Goal: Task Accomplishment & Management: Complete application form

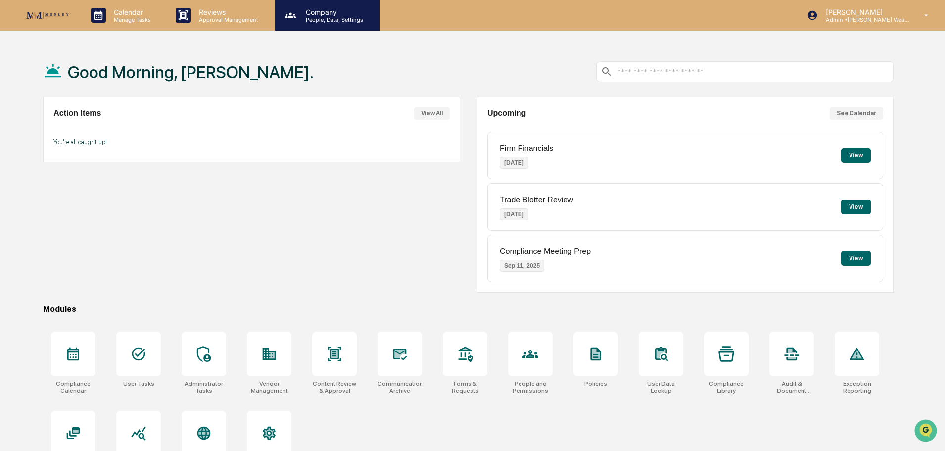
click at [326, 22] on p "People, Data, Settings" at bounding box center [333, 19] width 70 height 7
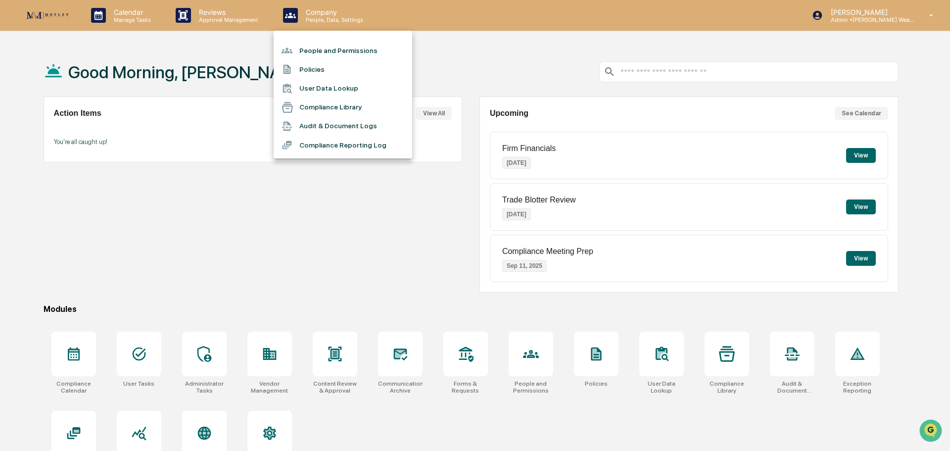
click at [325, 49] on li "People and Permissions" at bounding box center [343, 50] width 139 height 19
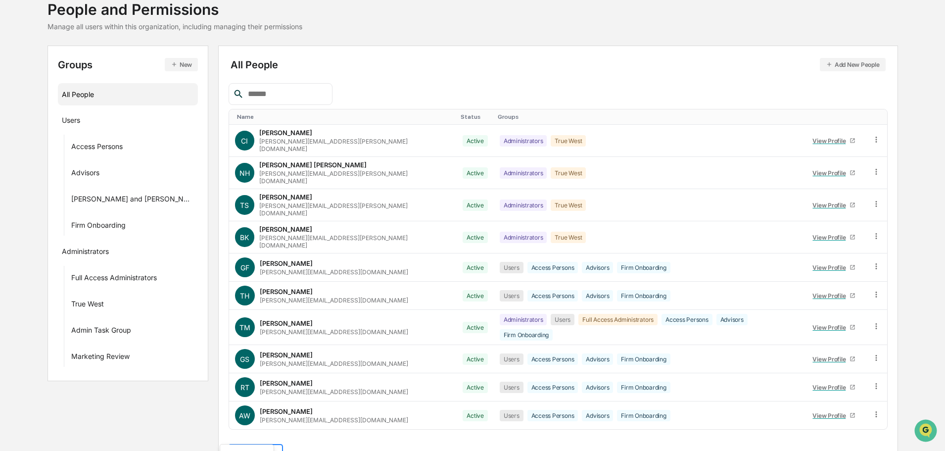
scroll to position [143, 0]
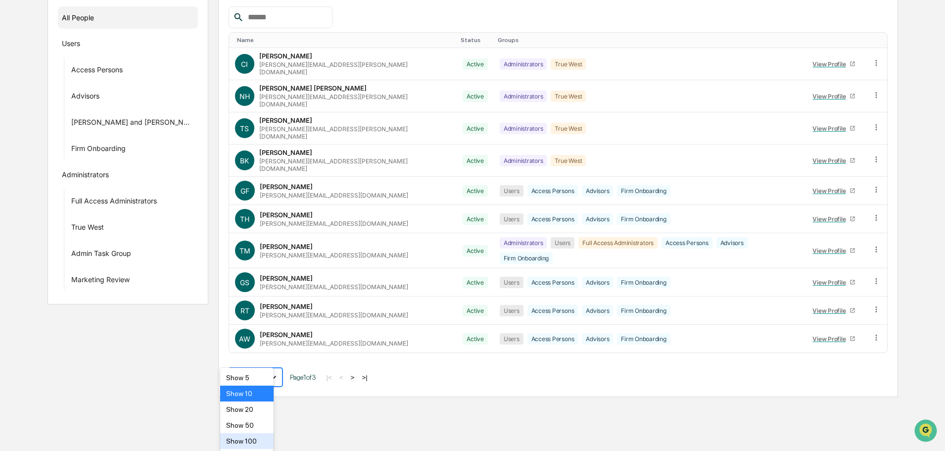
click at [266, 397] on body "Calendar Manage Tasks Reviews Approval Management Company People, Data, Setting…" at bounding box center [472, 126] width 945 height 539
click at [239, 440] on div "Show 100" at bounding box center [247, 441] width 54 height 16
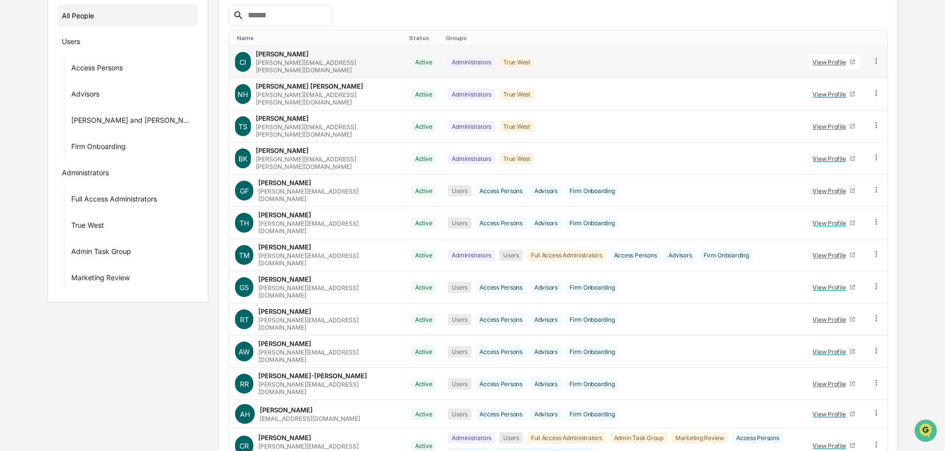
scroll to position [0, 0]
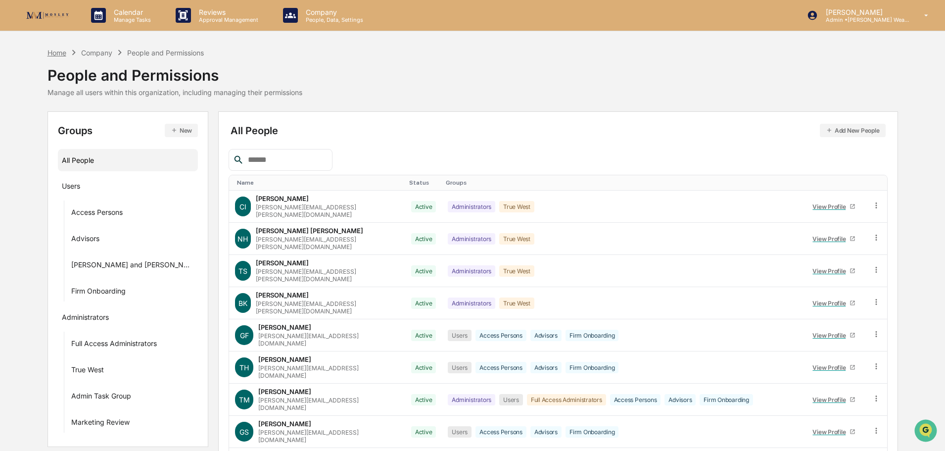
click at [54, 51] on div "Home" at bounding box center [57, 52] width 19 height 8
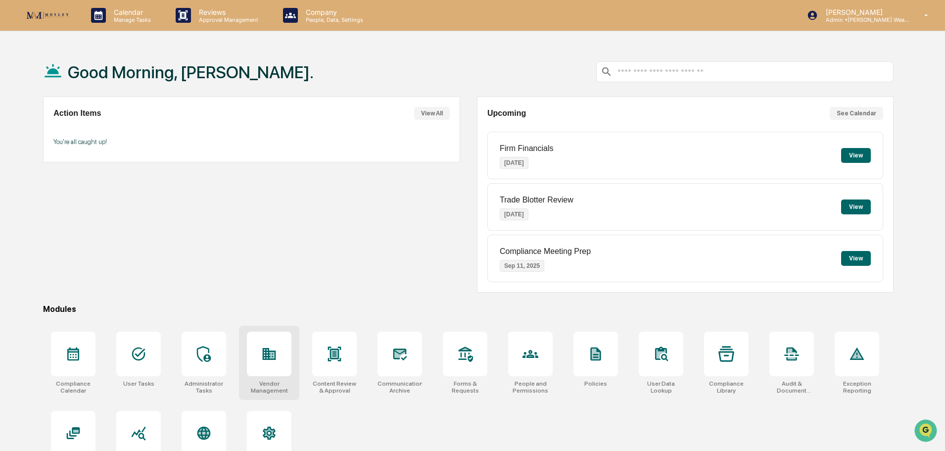
click at [268, 363] on div at bounding box center [269, 354] width 45 height 45
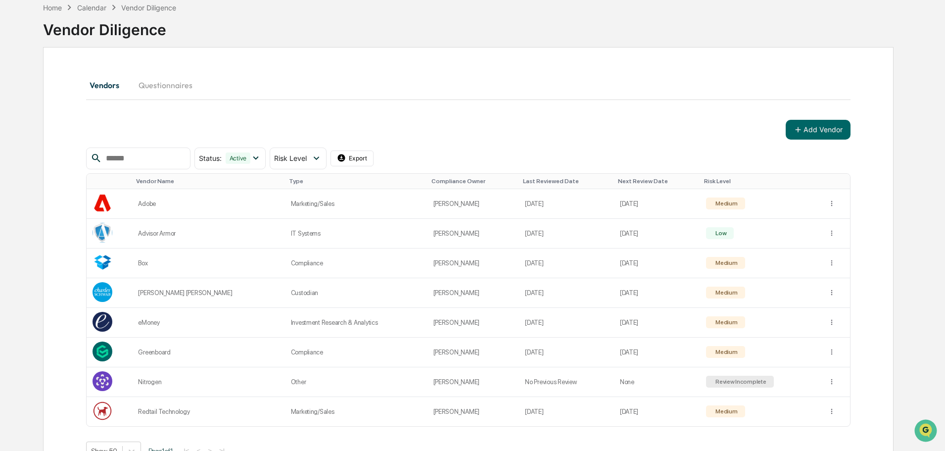
scroll to position [85, 0]
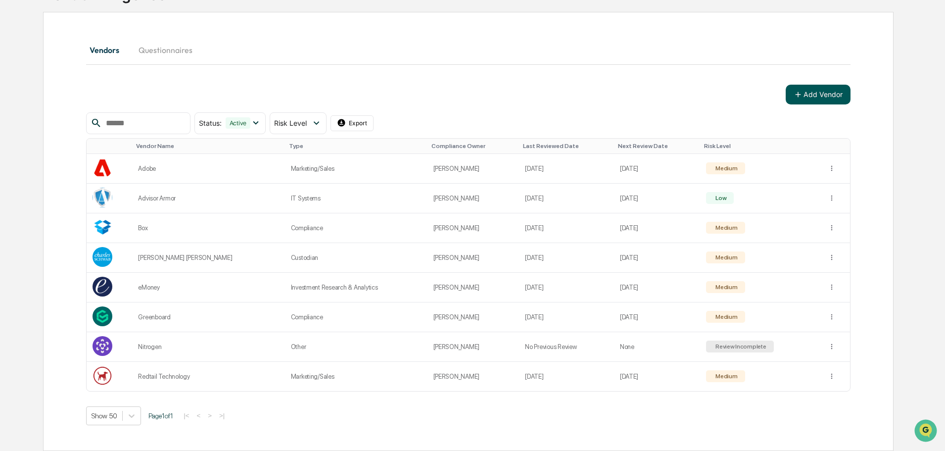
click at [832, 91] on button "Add Vendor" at bounding box center [818, 95] width 65 height 20
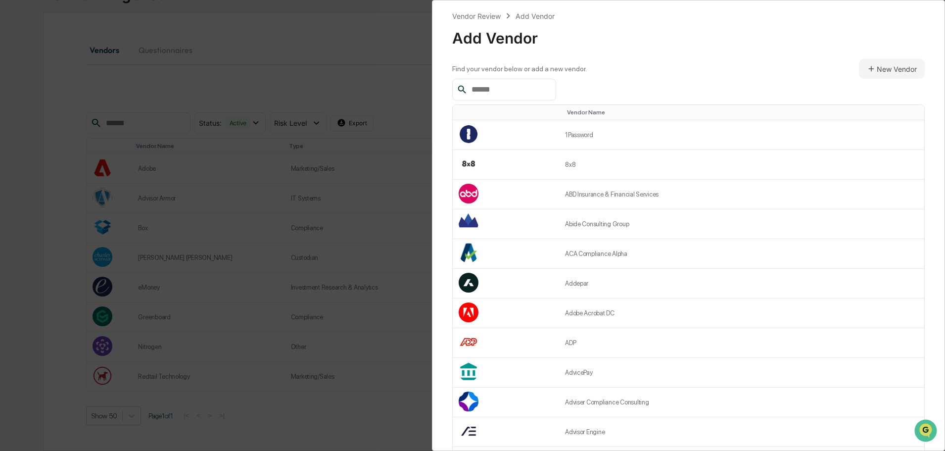
click at [472, 86] on input "text" at bounding box center [510, 89] width 84 height 13
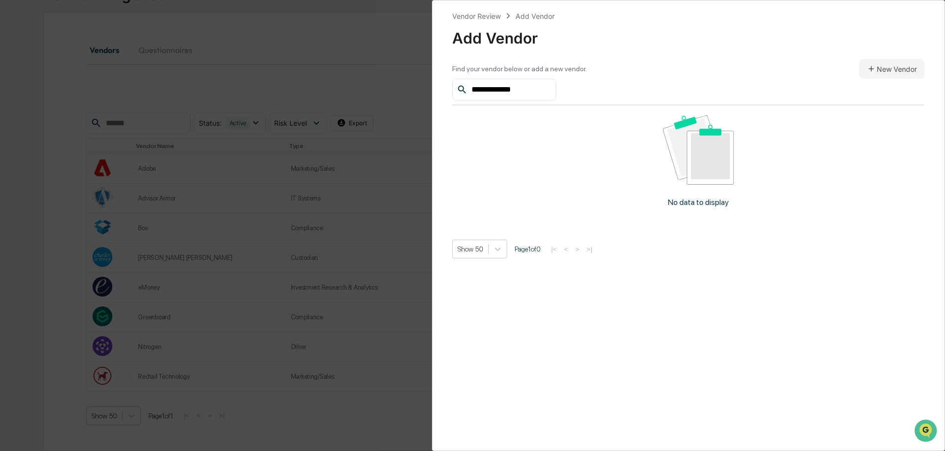
type input "**********"
click at [410, 52] on div "**********" at bounding box center [472, 225] width 945 height 451
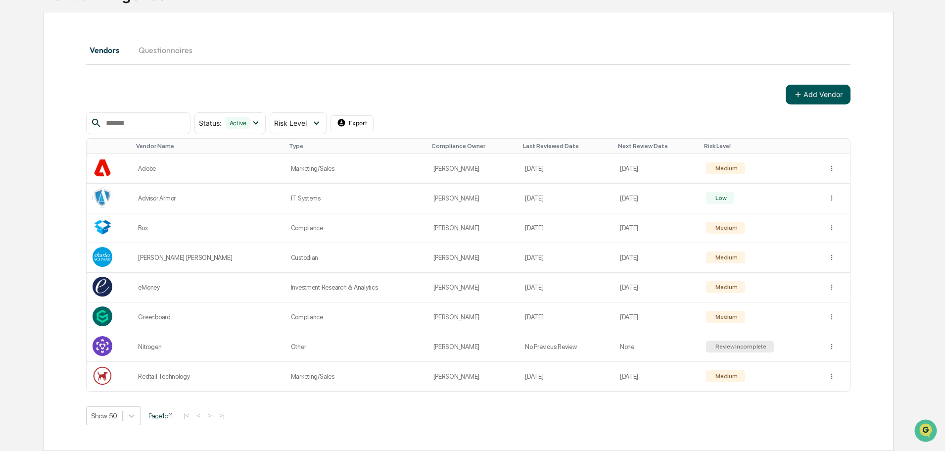
click at [817, 92] on button "Add Vendor" at bounding box center [818, 95] width 65 height 20
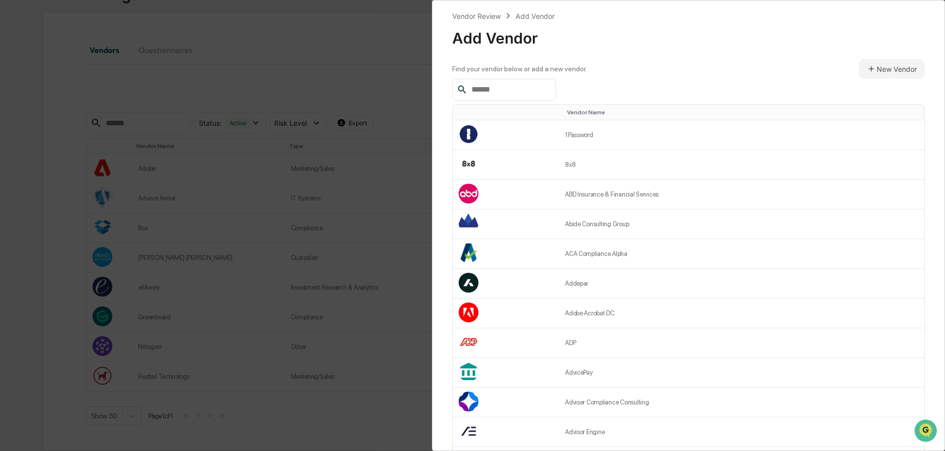
click at [479, 90] on input "text" at bounding box center [510, 89] width 84 height 13
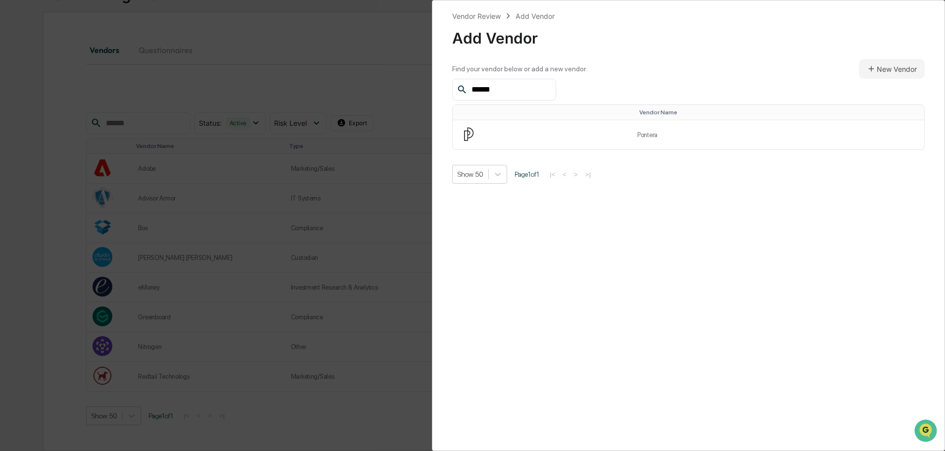
drag, startPoint x: 502, startPoint y: 86, endPoint x: 450, endPoint y: 87, distance: 52.5
click at [450, 87] on div "Vendor Review Add Vendor Add Vendor Find your vendor below or add a new vendor.…" at bounding box center [688, 225] width 513 height 451
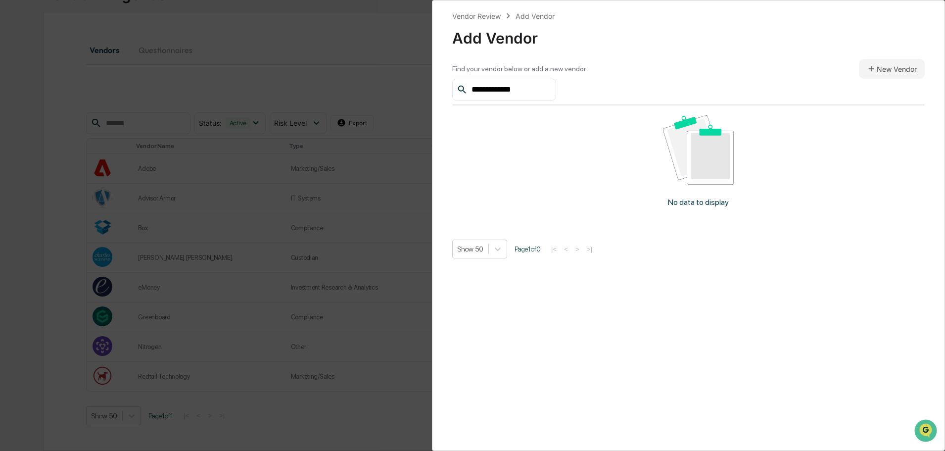
drag, startPoint x: 535, startPoint y: 87, endPoint x: 468, endPoint y: 88, distance: 67.8
click at [468, 88] on input "**********" at bounding box center [510, 89] width 84 height 13
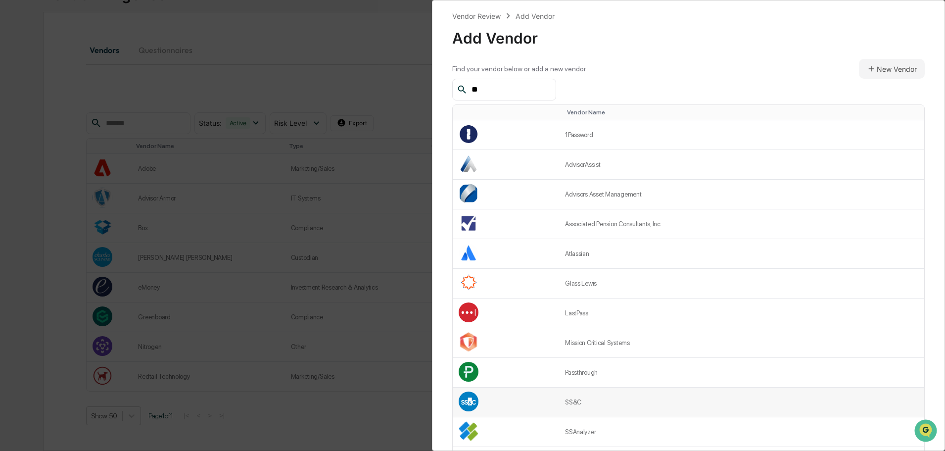
type input "**"
click at [575, 402] on td "SS&C" at bounding box center [741, 402] width 365 height 30
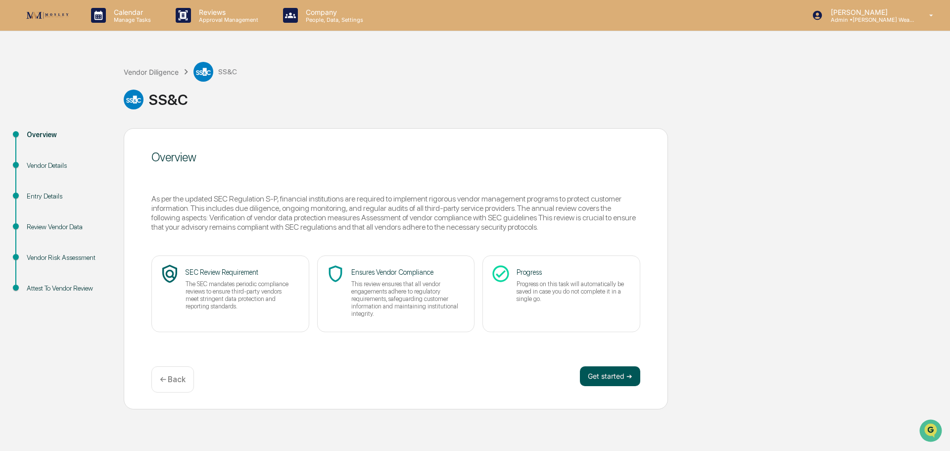
click at [608, 369] on button "Get started ➔" at bounding box center [610, 376] width 60 height 20
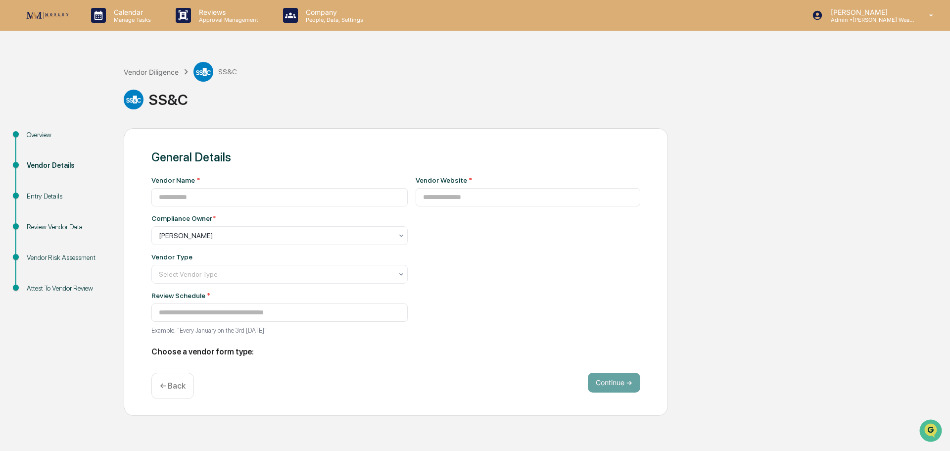
type input "****"
type input "**********"
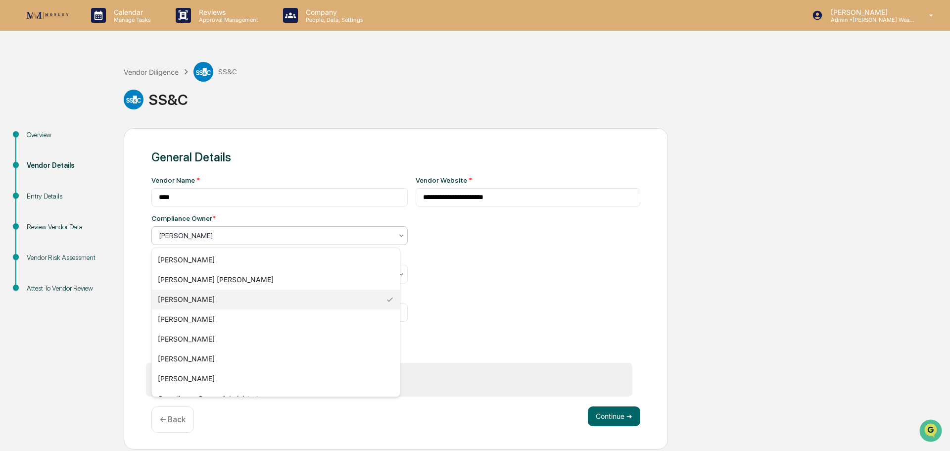
click at [213, 231] on div at bounding box center [276, 236] width 234 height 10
click at [190, 359] on div "[PERSON_NAME]" at bounding box center [276, 359] width 248 height 20
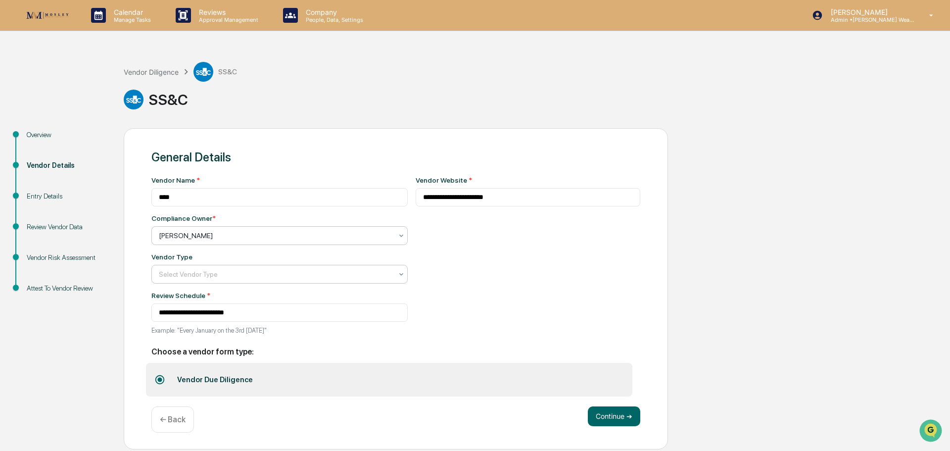
click at [203, 271] on div at bounding box center [276, 274] width 234 height 10
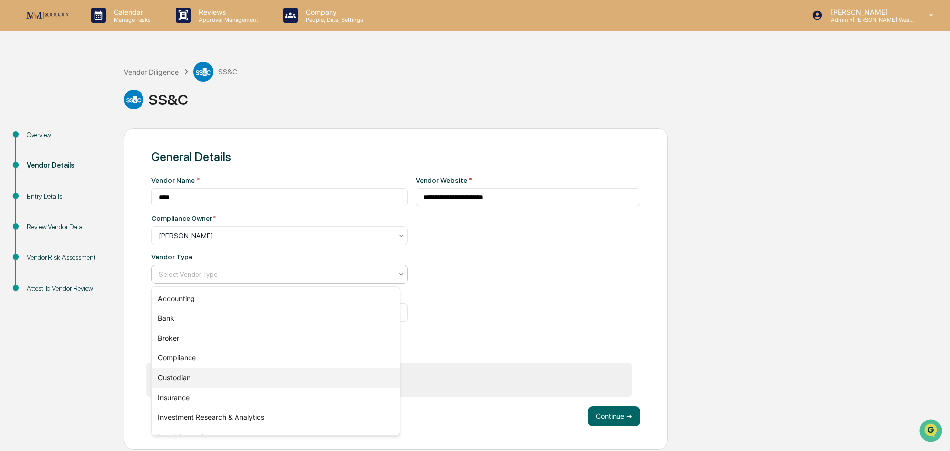
click at [180, 377] on div "Custodian" at bounding box center [276, 378] width 248 height 20
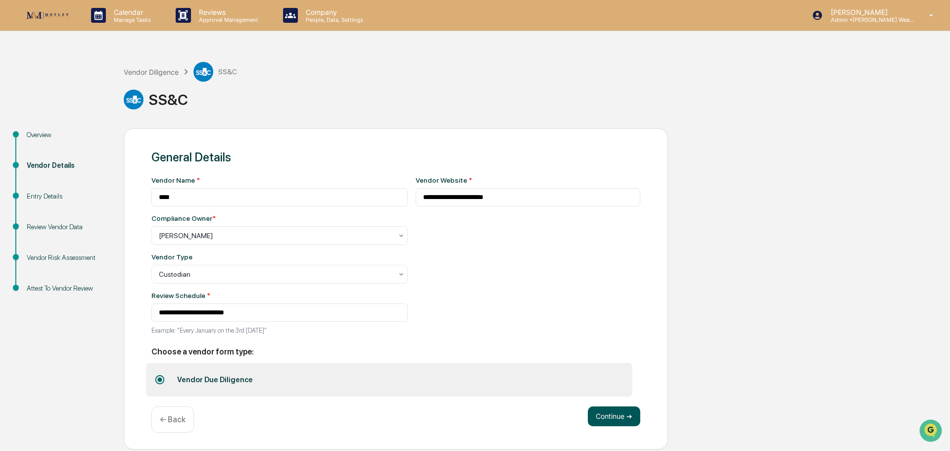
click at [613, 419] on button "Continue ➔" at bounding box center [614, 416] width 52 height 20
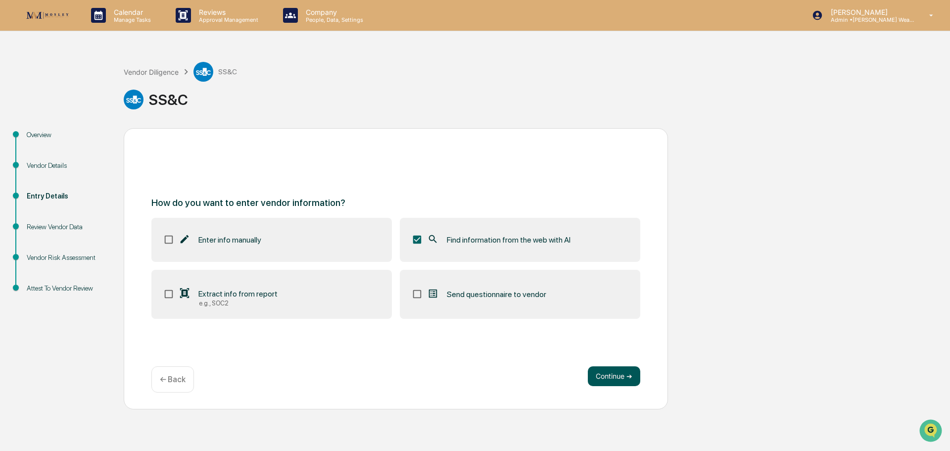
click at [610, 373] on button "Continue ➔" at bounding box center [614, 376] width 52 height 20
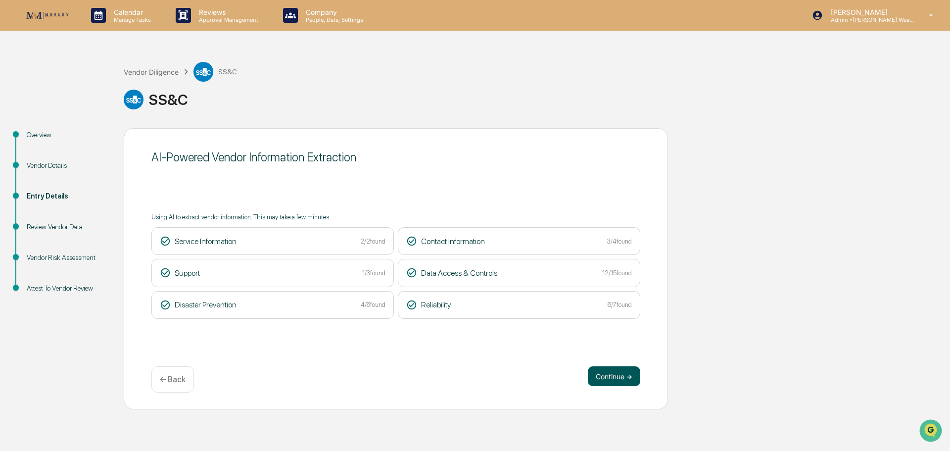
click at [610, 370] on button "Continue ➔" at bounding box center [614, 376] width 52 height 20
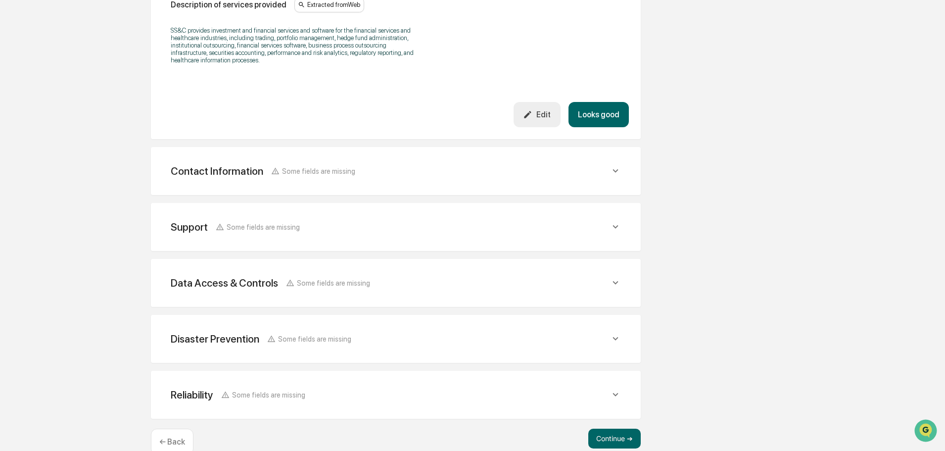
scroll to position [356, 0]
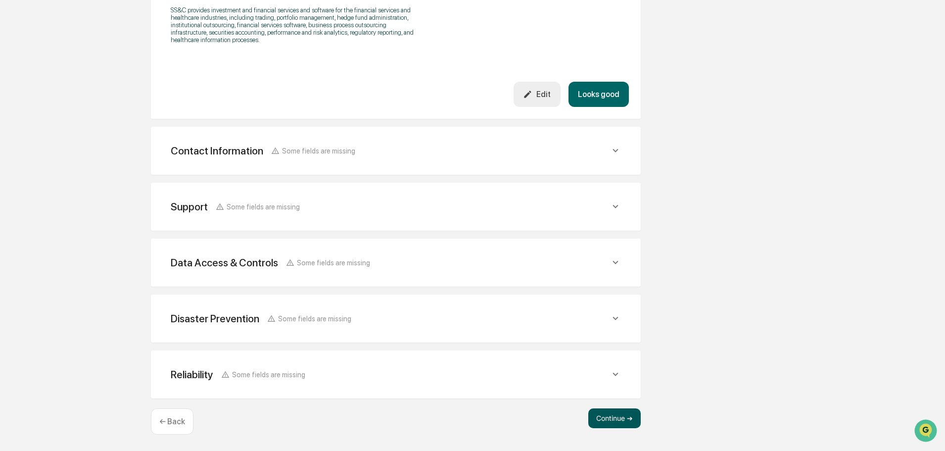
click at [616, 419] on button "Continue ➔" at bounding box center [614, 418] width 52 height 20
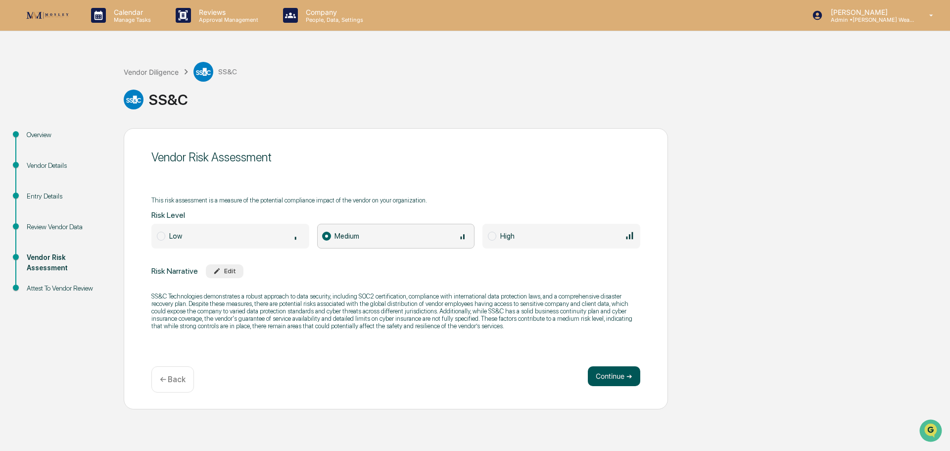
click at [611, 373] on button "Continue ➔" at bounding box center [614, 376] width 52 height 20
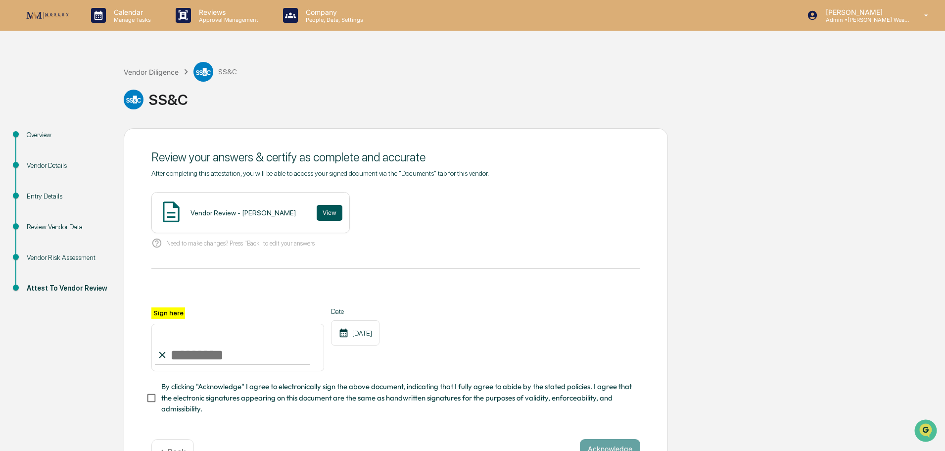
click at [317, 215] on button "View" at bounding box center [330, 213] width 26 height 16
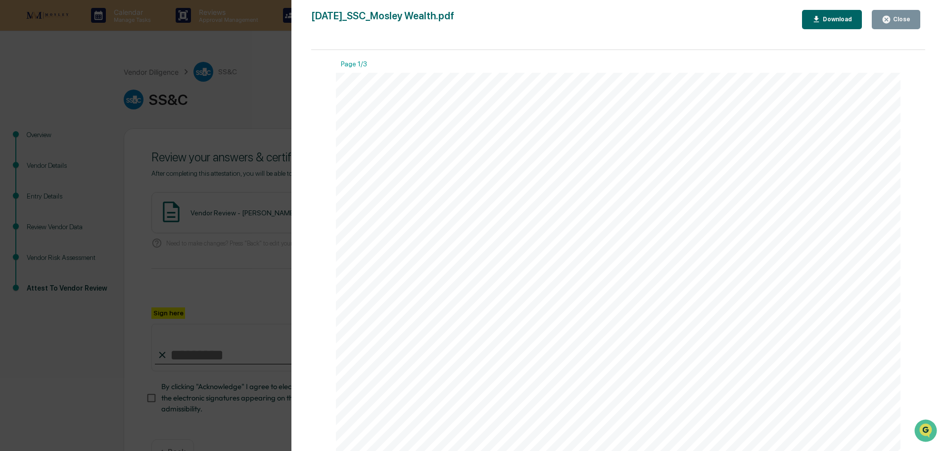
click at [253, 53] on div "Version History 09/09/2025, 05:48 PM Tammy Steffen 2025-09-09_SSC_Mosley Wealth…" at bounding box center [472, 225] width 945 height 451
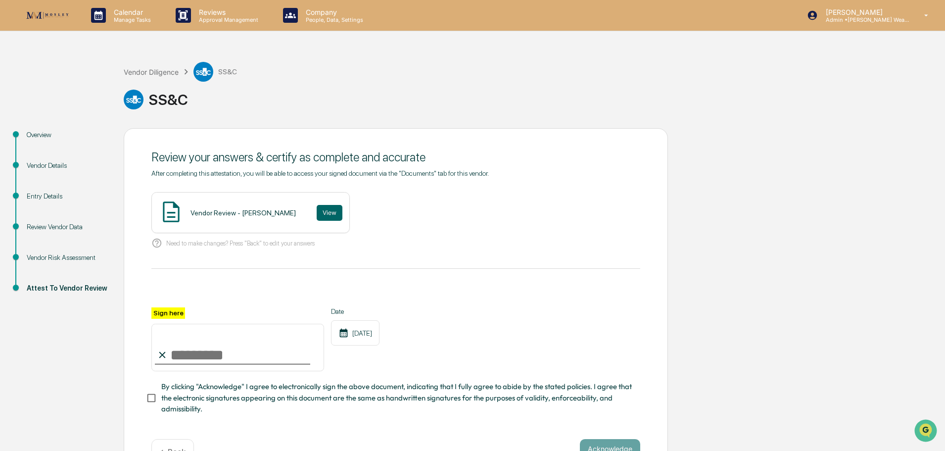
click at [228, 360] on input "Sign here" at bounding box center [237, 348] width 173 height 48
type input "**********"
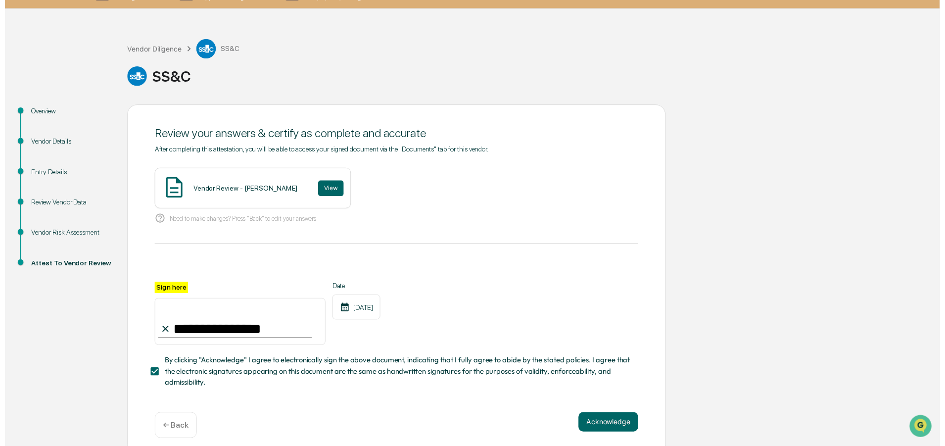
scroll to position [34, 0]
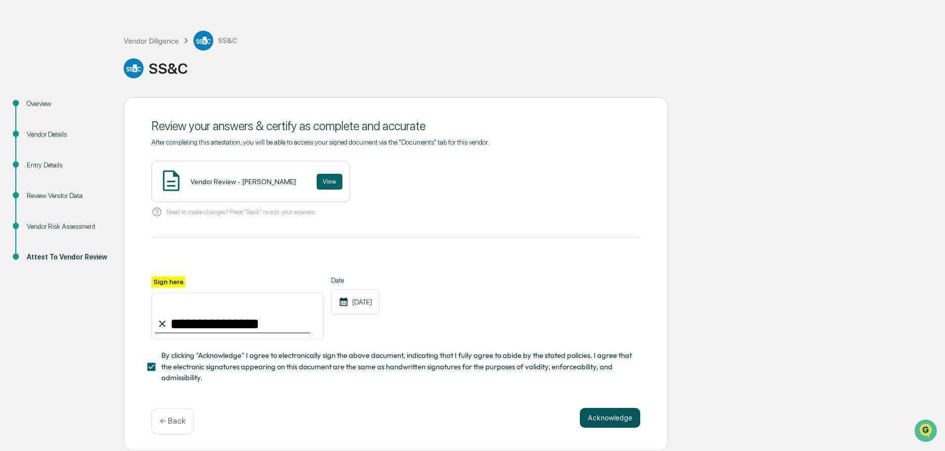
click at [617, 420] on button "Acknowledge" at bounding box center [610, 418] width 60 height 20
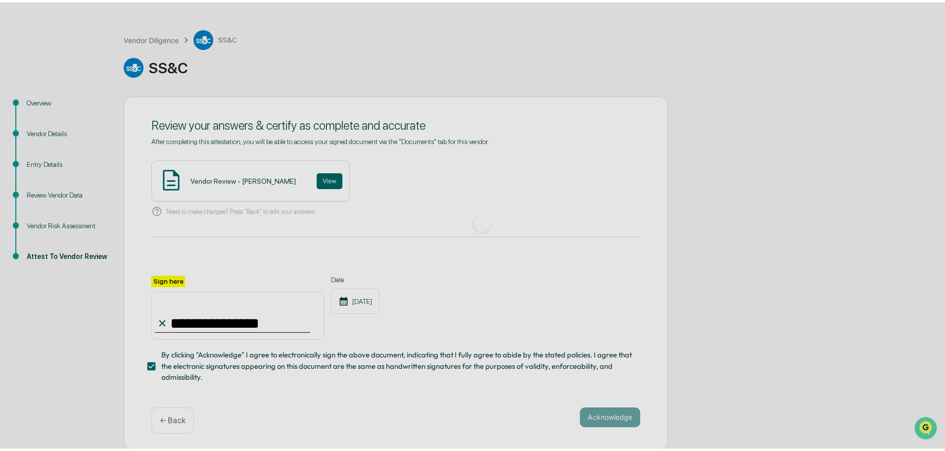
scroll to position [0, 0]
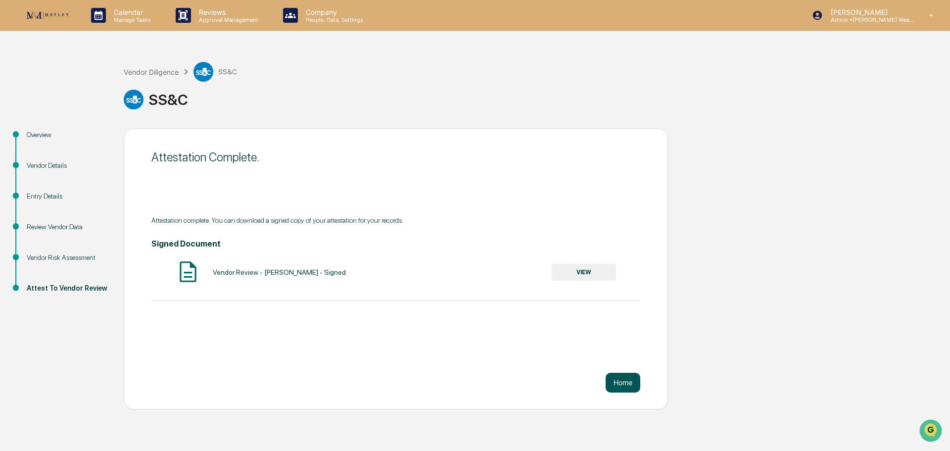
click at [620, 381] on button "Home" at bounding box center [623, 383] width 35 height 20
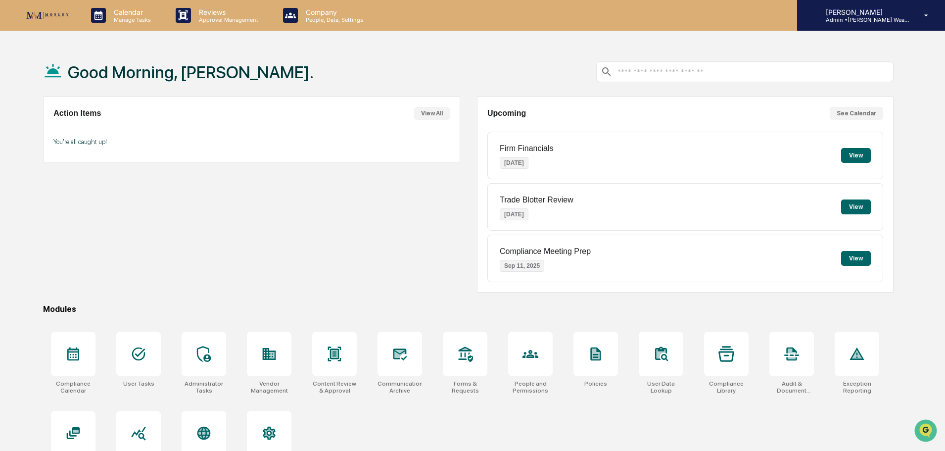
click at [877, 22] on p "Admin • Mosley Wealth" at bounding box center [864, 19] width 92 height 7
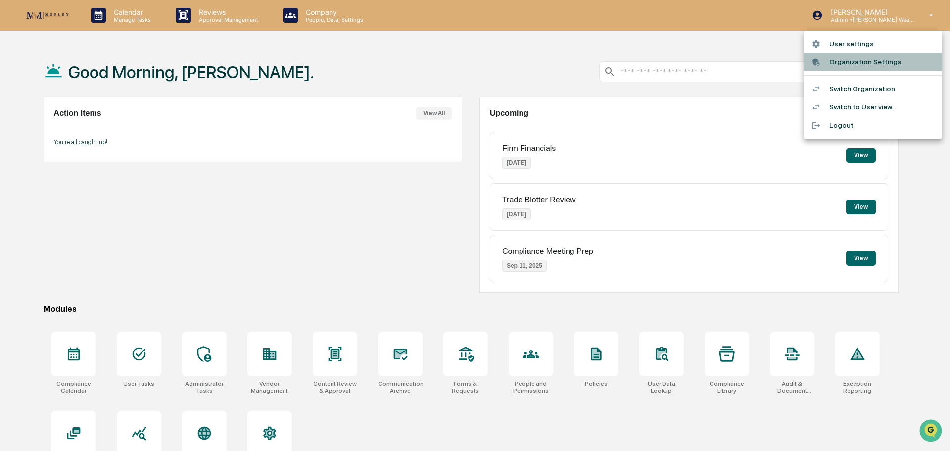
click at [873, 64] on li "Organization Settings" at bounding box center [873, 62] width 139 height 18
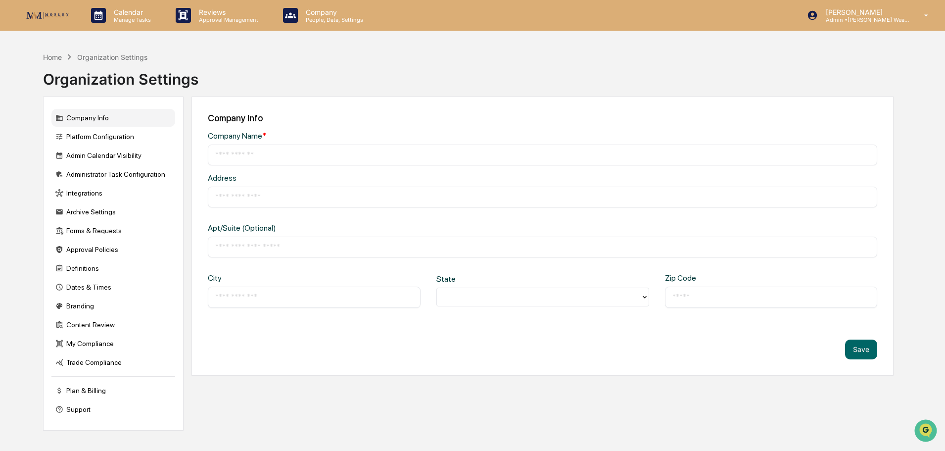
type input "**********"
type input "*********"
type input "*******"
type input "*****"
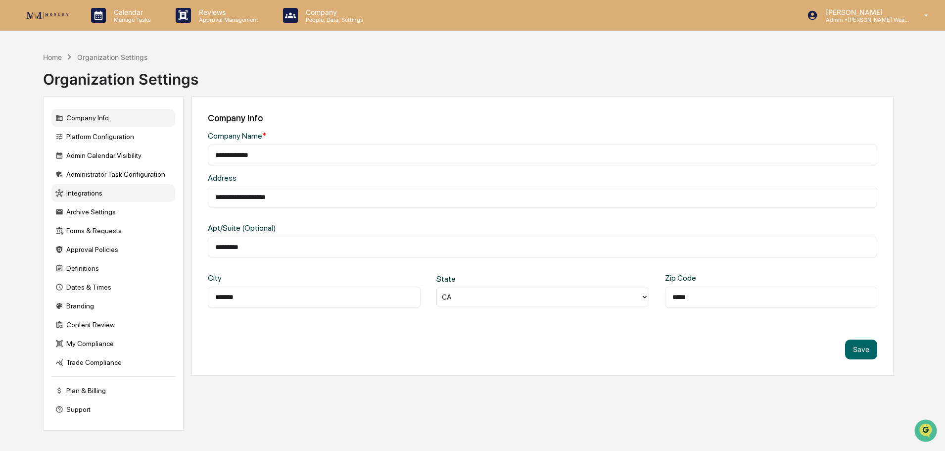
click at [83, 192] on div "Integrations" at bounding box center [113, 193] width 124 height 18
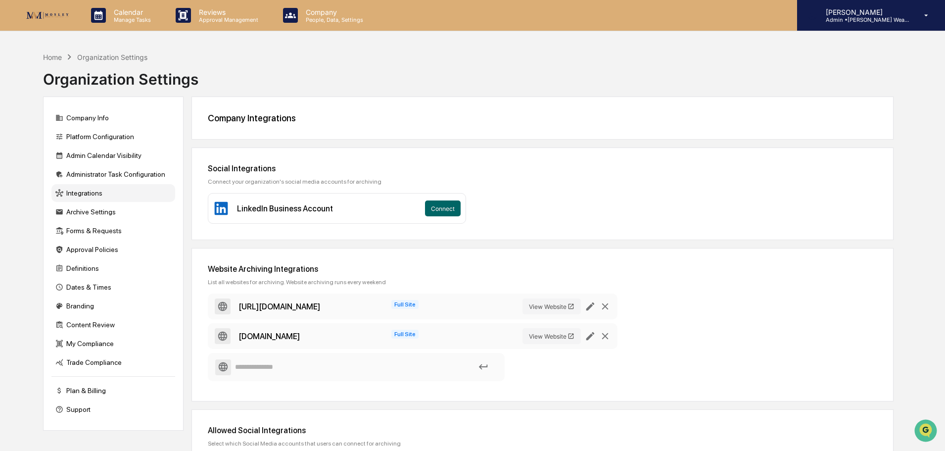
click at [867, 16] on p "Admin • Mosley Wealth" at bounding box center [864, 19] width 92 height 7
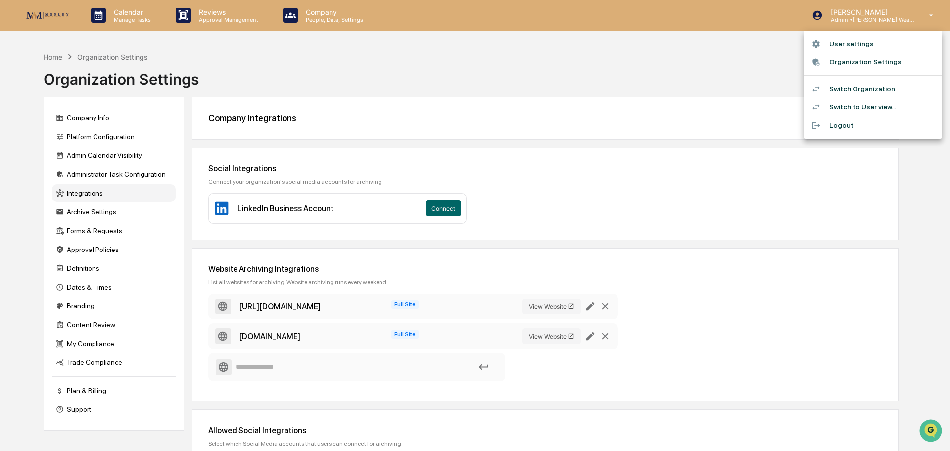
click at [53, 57] on div at bounding box center [475, 225] width 950 height 451
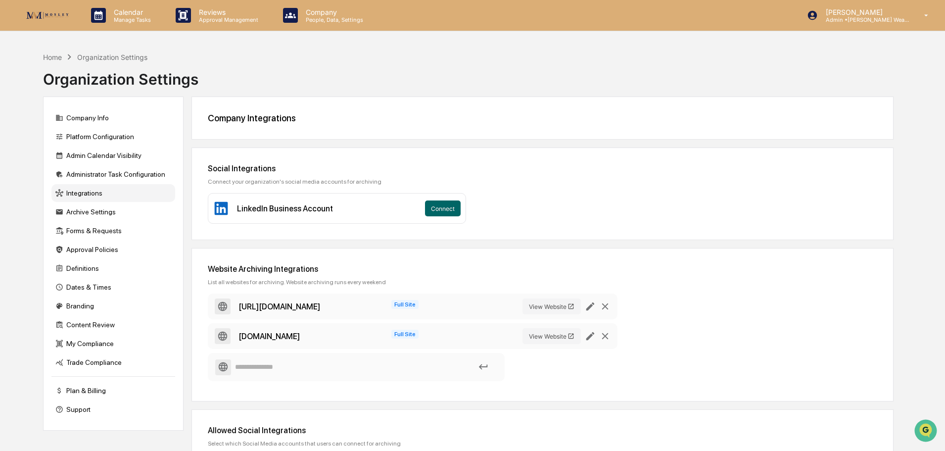
click at [53, 57] on div "Home" at bounding box center [52, 57] width 19 height 8
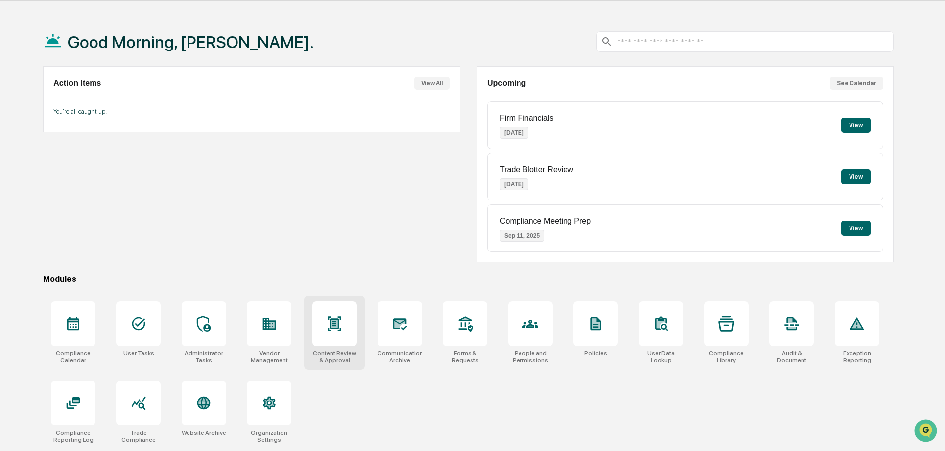
scroll to position [47, 0]
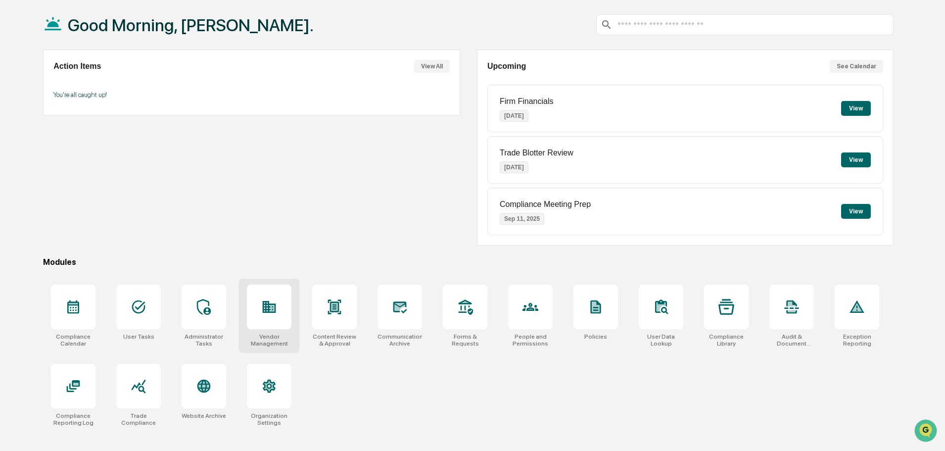
click at [269, 313] on icon at bounding box center [269, 307] width 13 height 12
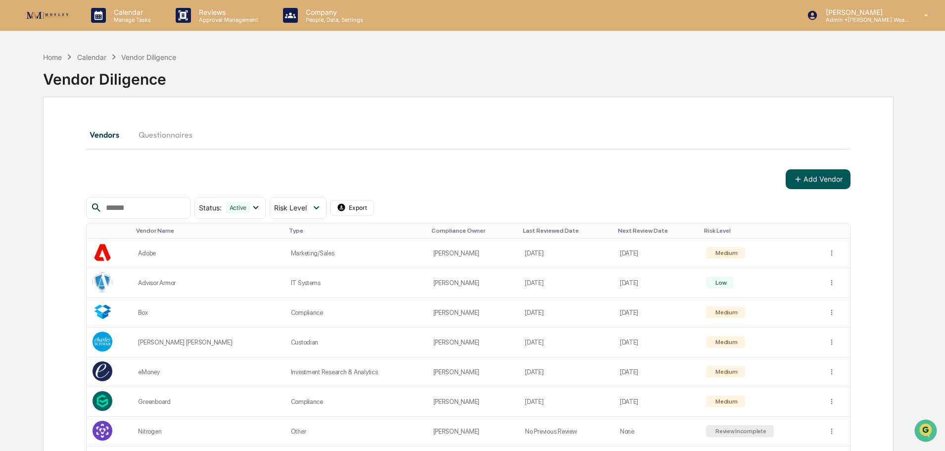
click at [819, 179] on button "Add Vendor" at bounding box center [818, 179] width 65 height 20
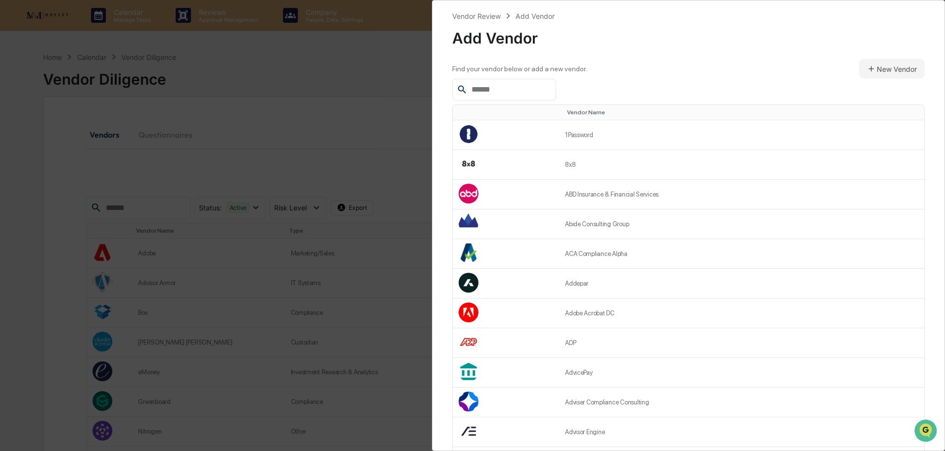
click at [508, 91] on input "text" at bounding box center [510, 89] width 84 height 13
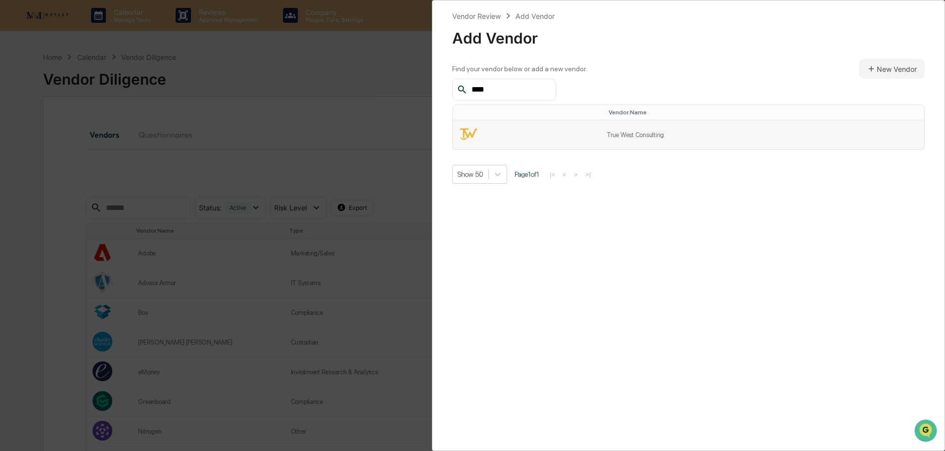
type input "****"
click at [620, 136] on td "True West Consulting" at bounding box center [763, 134] width 324 height 29
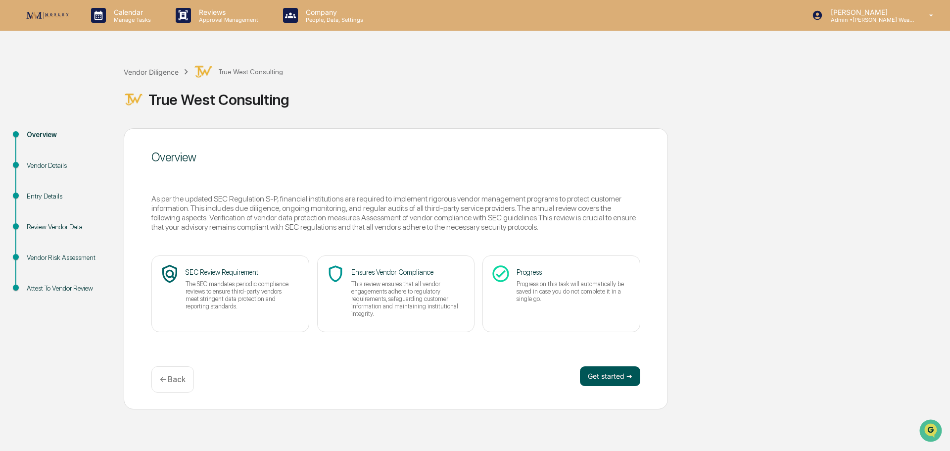
click at [599, 375] on button "Get started ➔" at bounding box center [610, 376] width 60 height 20
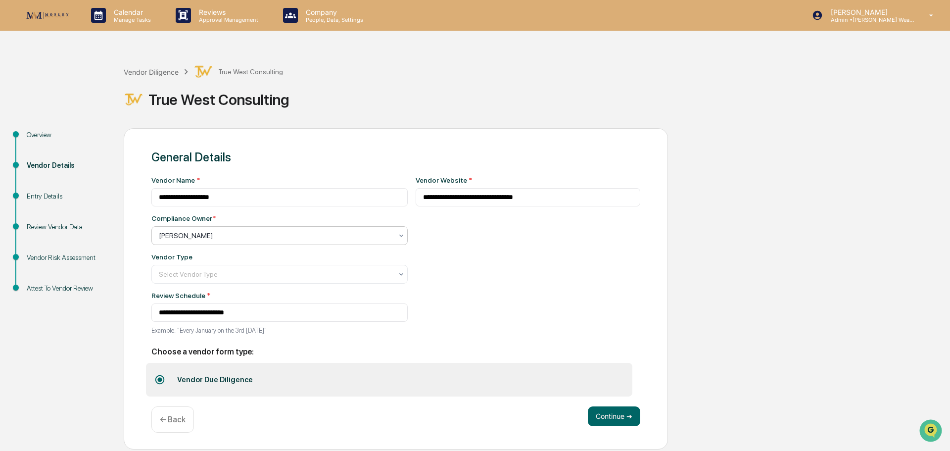
click at [322, 233] on div at bounding box center [276, 236] width 234 height 10
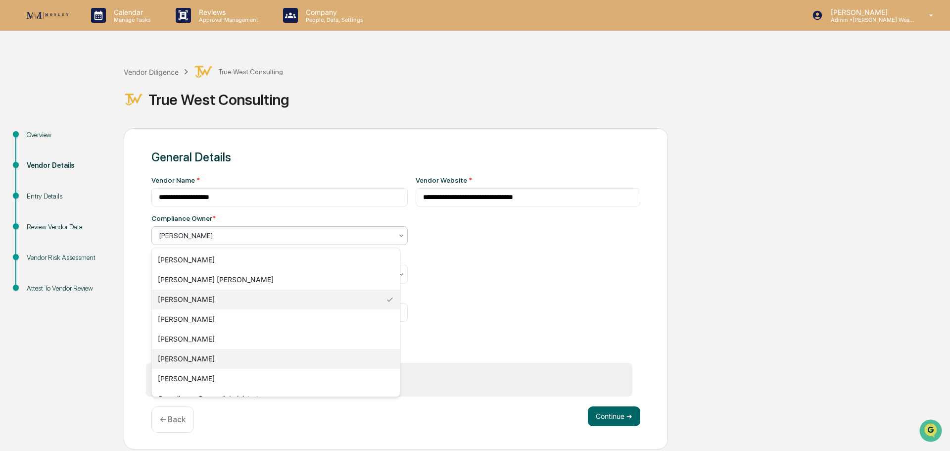
click at [208, 359] on div "[PERSON_NAME]" at bounding box center [276, 359] width 248 height 20
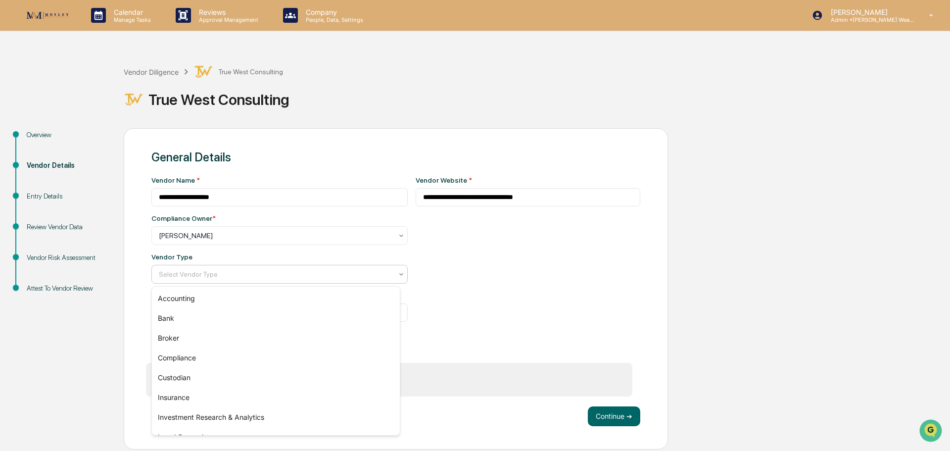
click at [220, 275] on div at bounding box center [276, 274] width 234 height 10
click at [189, 356] on div "Compliance" at bounding box center [276, 358] width 248 height 20
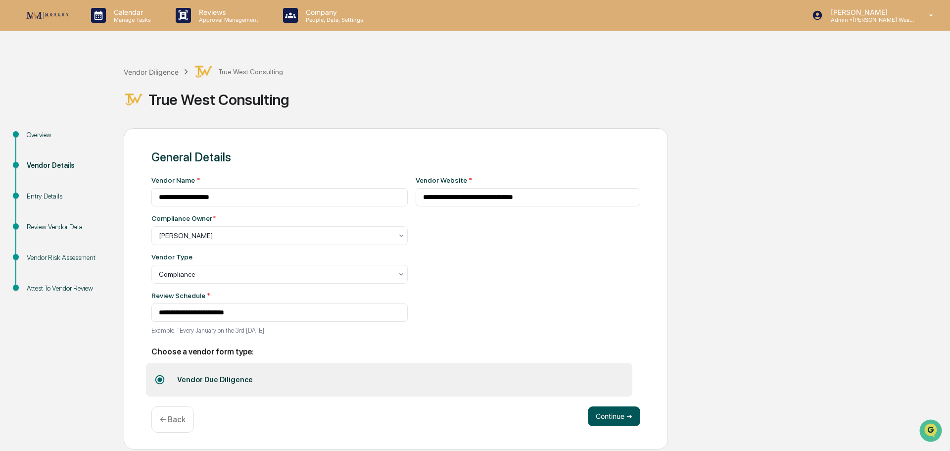
click at [607, 413] on button "Continue ➔" at bounding box center [614, 416] width 52 height 20
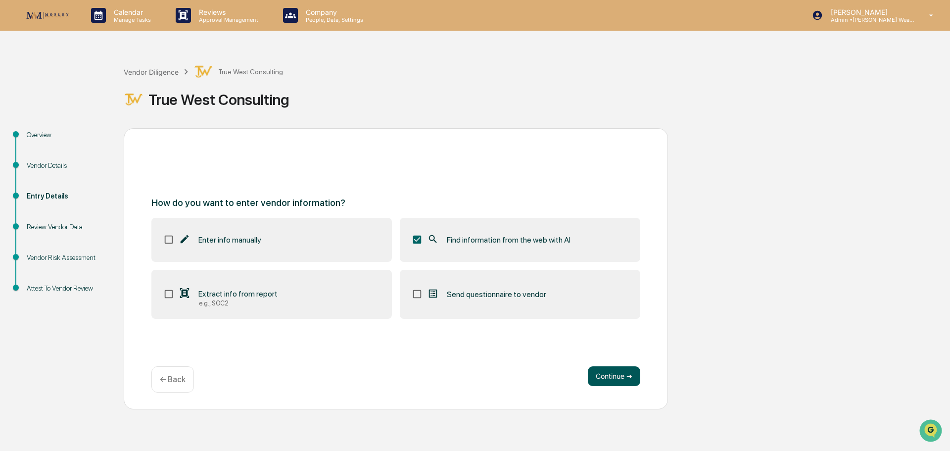
click at [621, 377] on button "Continue ➔" at bounding box center [614, 376] width 52 height 20
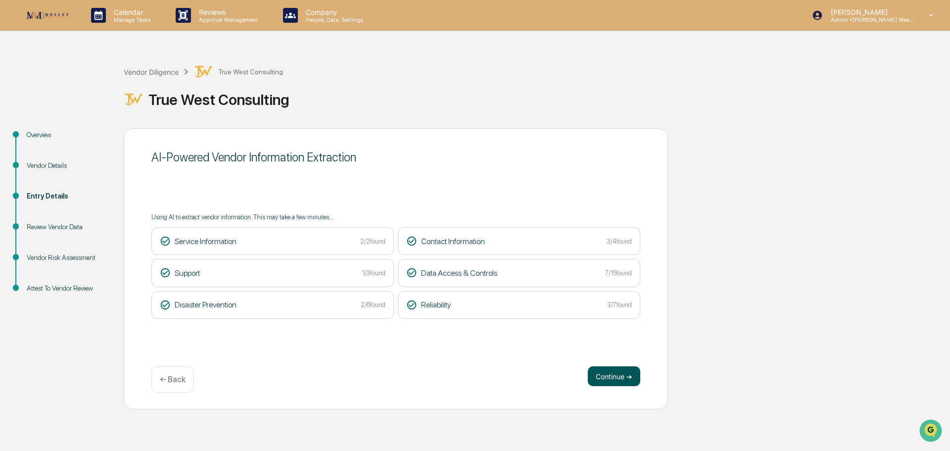
click at [619, 376] on button "Continue ➔" at bounding box center [614, 376] width 52 height 20
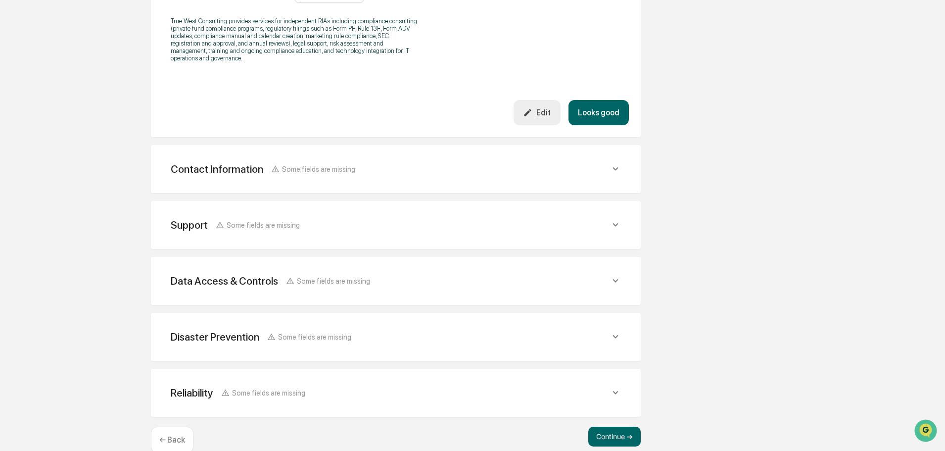
scroll to position [363, 0]
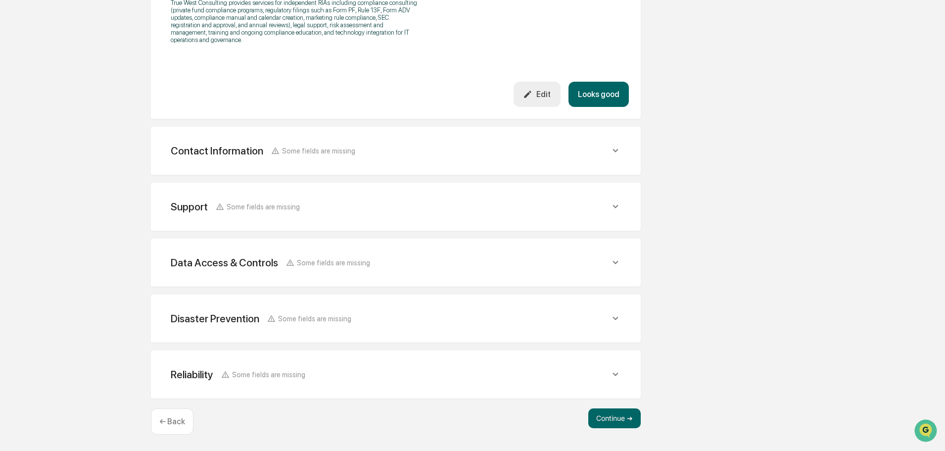
click at [613, 150] on icon at bounding box center [615, 150] width 11 height 11
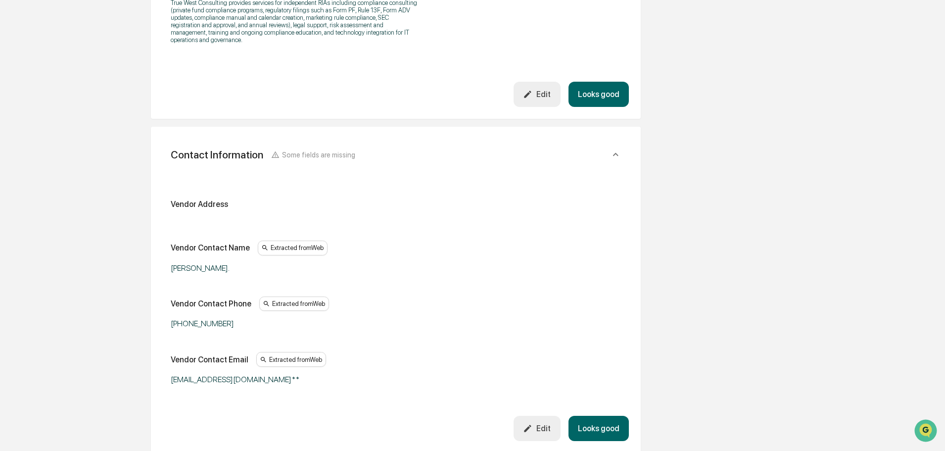
click at [714, 213] on div "Overview Vendor Details Entry Details Review Vendor Data Vendor Risk Assessment…" at bounding box center [472, 247] width 935 height 964
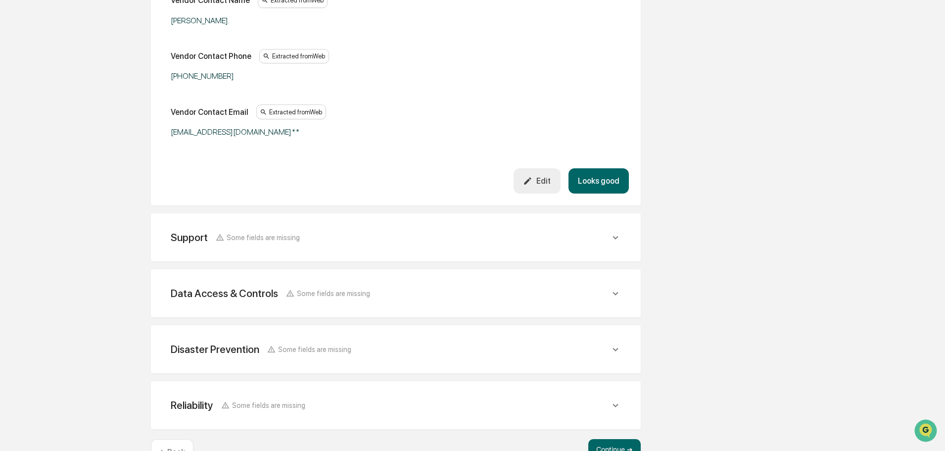
scroll to position [641, 0]
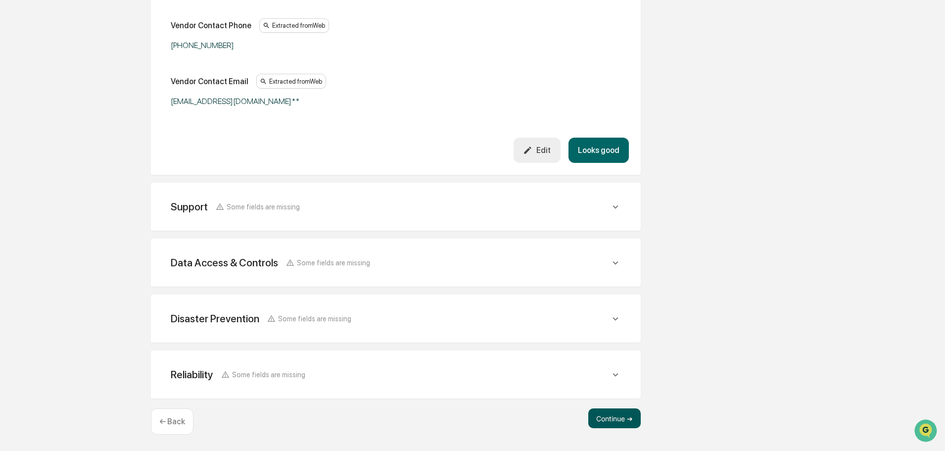
click at [611, 418] on button "Continue ➔" at bounding box center [614, 418] width 52 height 20
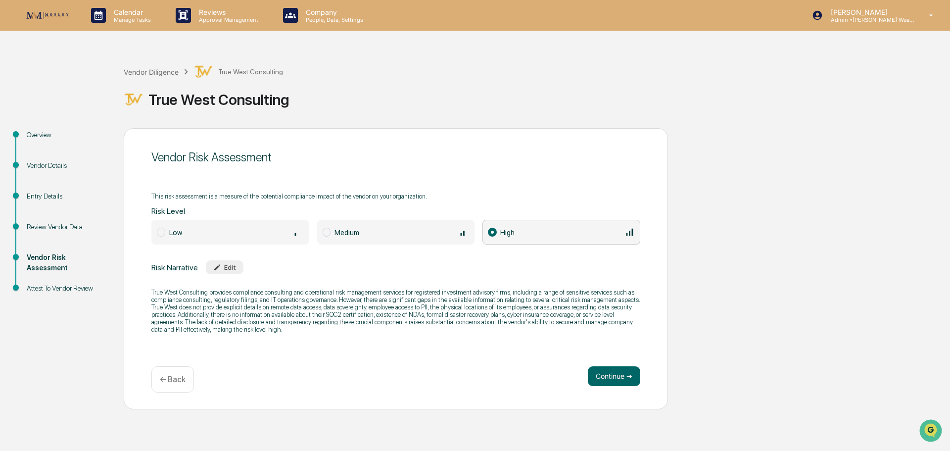
click at [330, 232] on span at bounding box center [327, 232] width 8 height 9
click at [613, 375] on button "Continue ➔" at bounding box center [614, 376] width 52 height 20
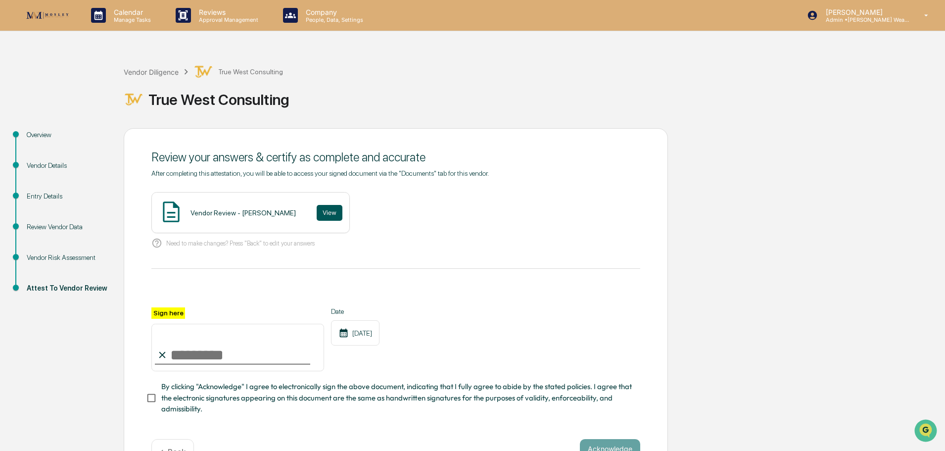
click at [322, 216] on button "View" at bounding box center [330, 213] width 26 height 16
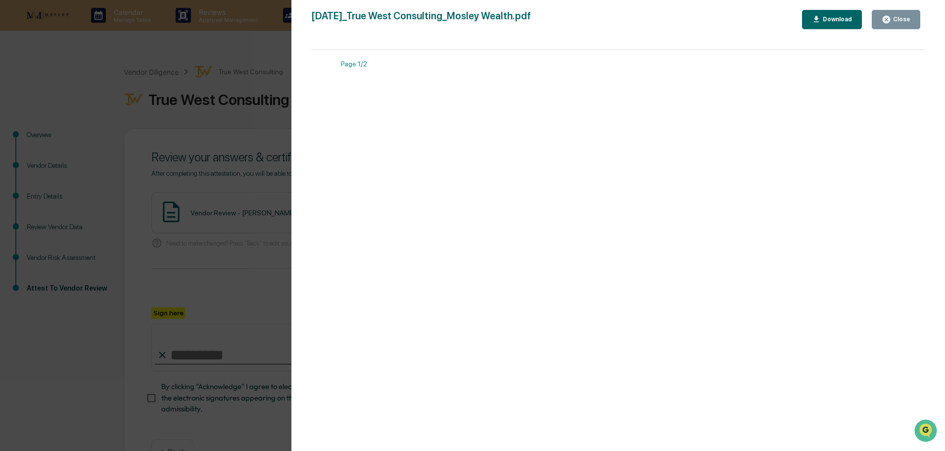
click at [254, 47] on div "Version History 09/09/2025, 05:52 PM Tammy Steffen 2025-09-09_True West Consult…" at bounding box center [472, 225] width 945 height 451
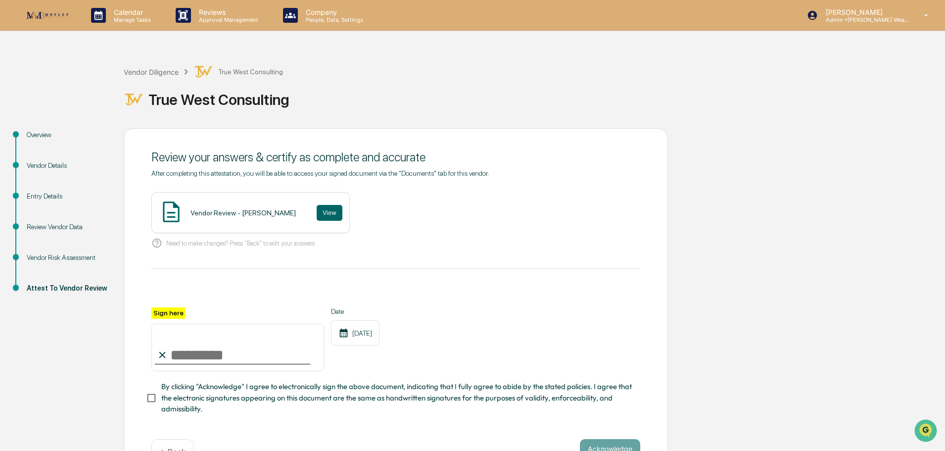
click at [240, 352] on input "Sign here" at bounding box center [237, 348] width 173 height 48
type input "**********"
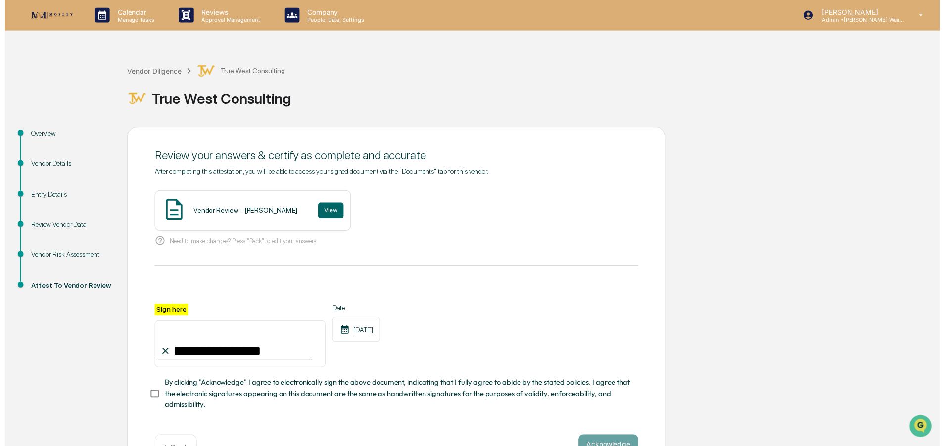
scroll to position [34, 0]
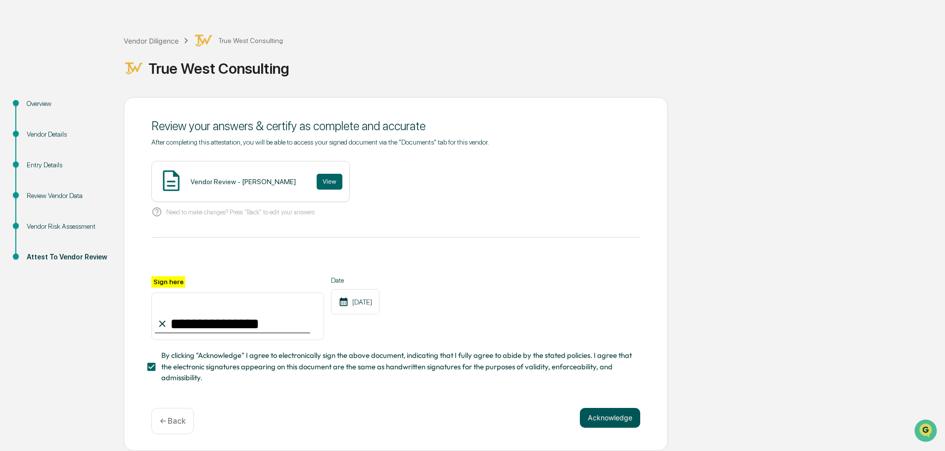
click at [603, 419] on button "Acknowledge" at bounding box center [610, 418] width 60 height 20
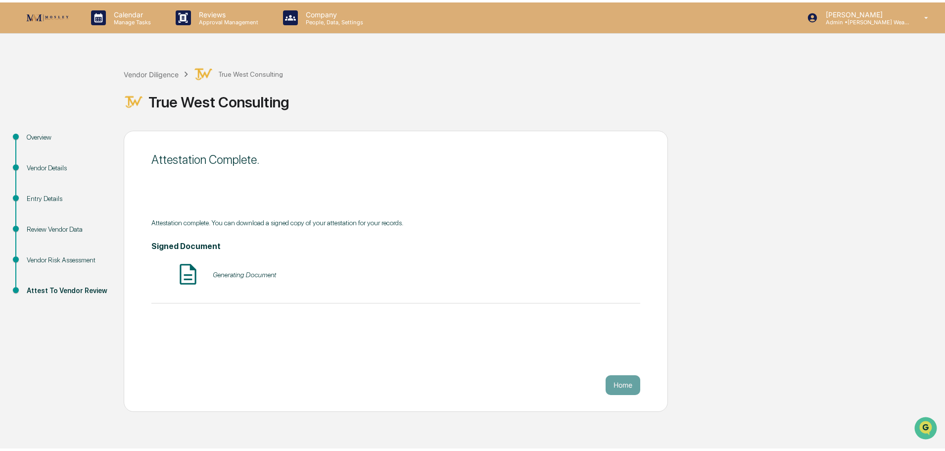
scroll to position [0, 0]
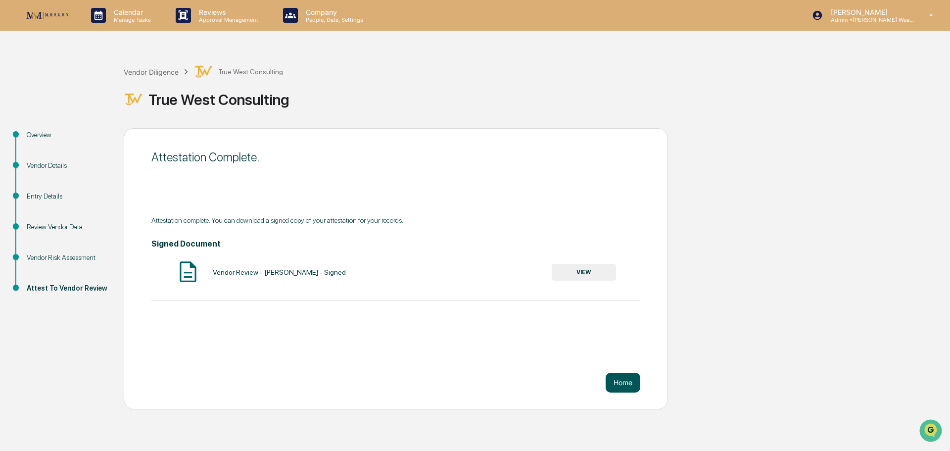
click at [623, 381] on button "Home" at bounding box center [623, 383] width 35 height 20
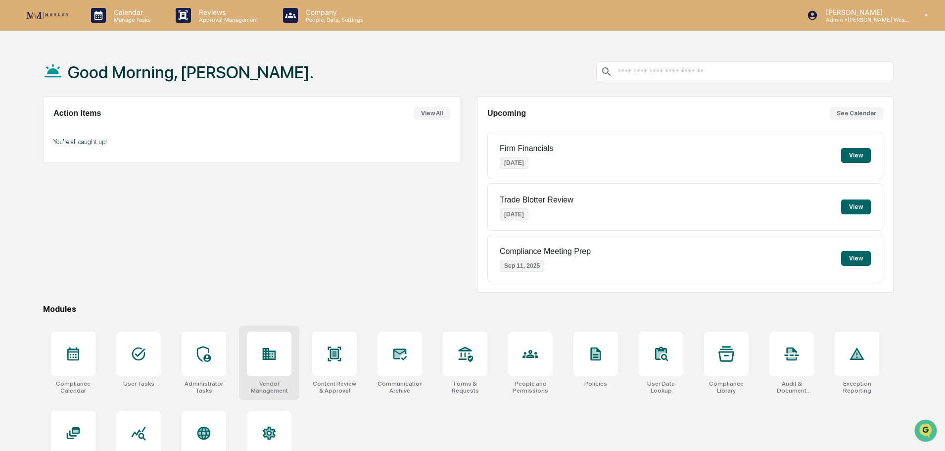
click at [266, 354] on icon at bounding box center [269, 354] width 13 height 12
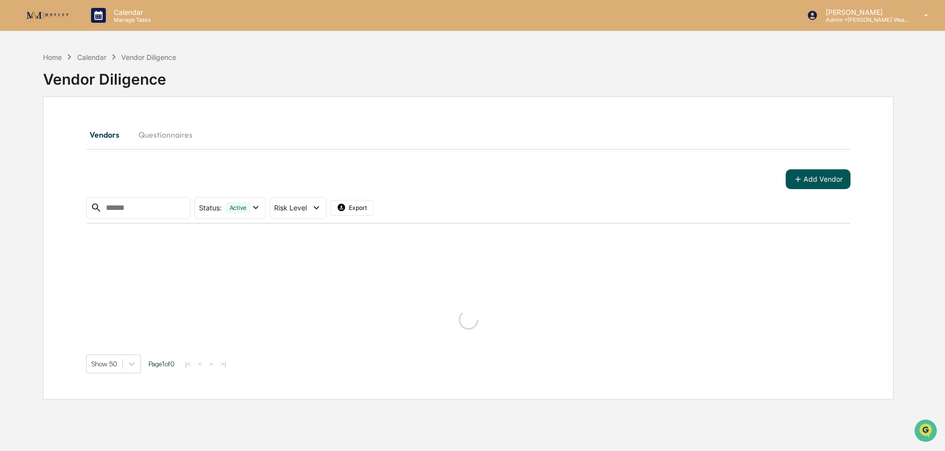
click at [815, 174] on button "Add Vendor" at bounding box center [818, 179] width 65 height 20
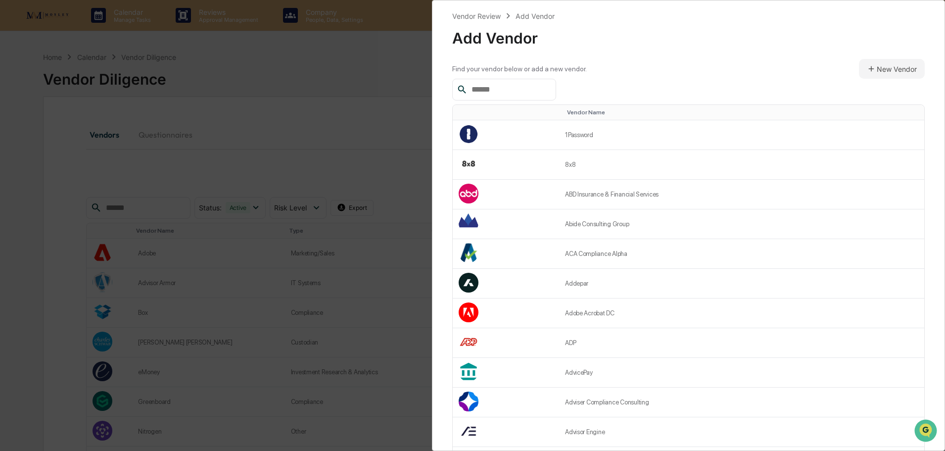
click at [510, 90] on input "text" at bounding box center [510, 89] width 84 height 13
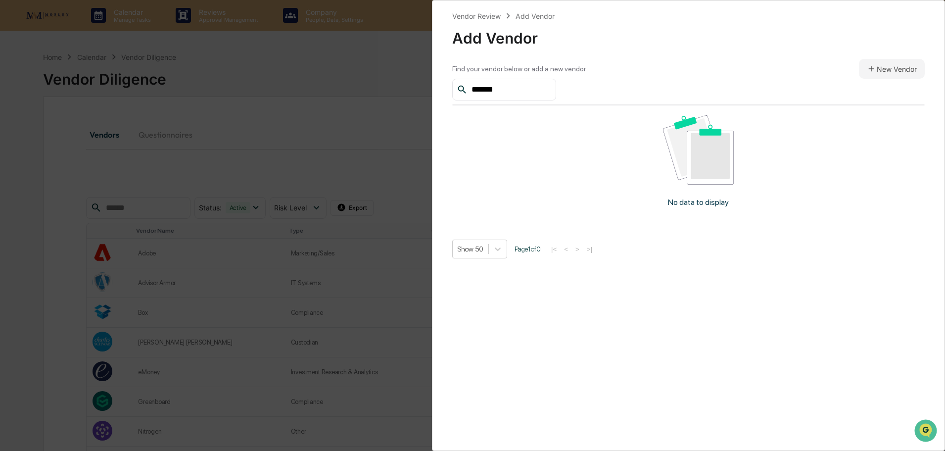
drag, startPoint x: 520, startPoint y: 91, endPoint x: 451, endPoint y: 91, distance: 68.8
click at [451, 91] on div "Vendor Review Add Vendor Add Vendor Find your vendor below or add a new vendor.…" at bounding box center [688, 225] width 513 height 451
click at [509, 91] on input "*******" at bounding box center [510, 89] width 84 height 13
drag, startPoint x: 509, startPoint y: 90, endPoint x: 470, endPoint y: 95, distance: 39.3
click at [470, 95] on input "*******" at bounding box center [510, 89] width 84 height 13
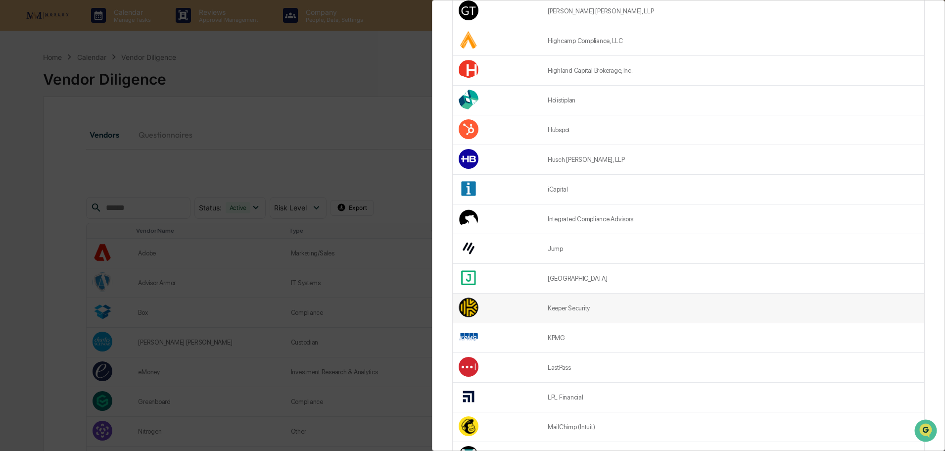
scroll to position [1208, 0]
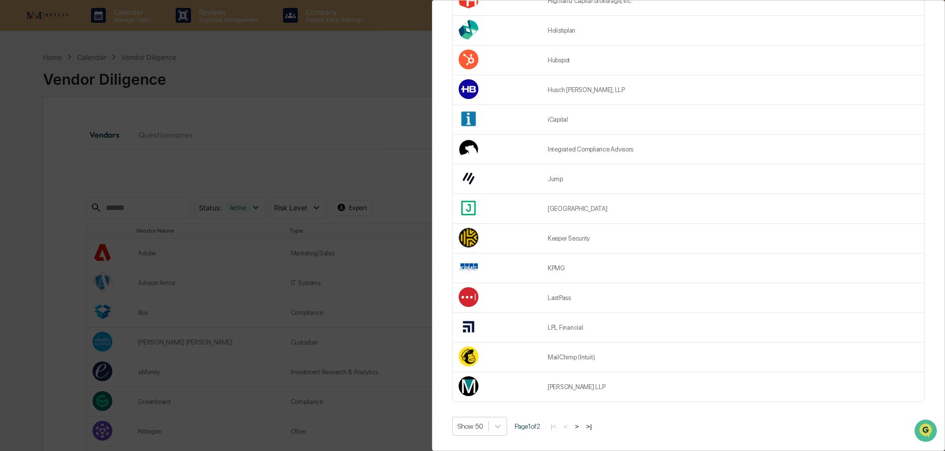
click at [581, 422] on button ">" at bounding box center [577, 426] width 10 height 8
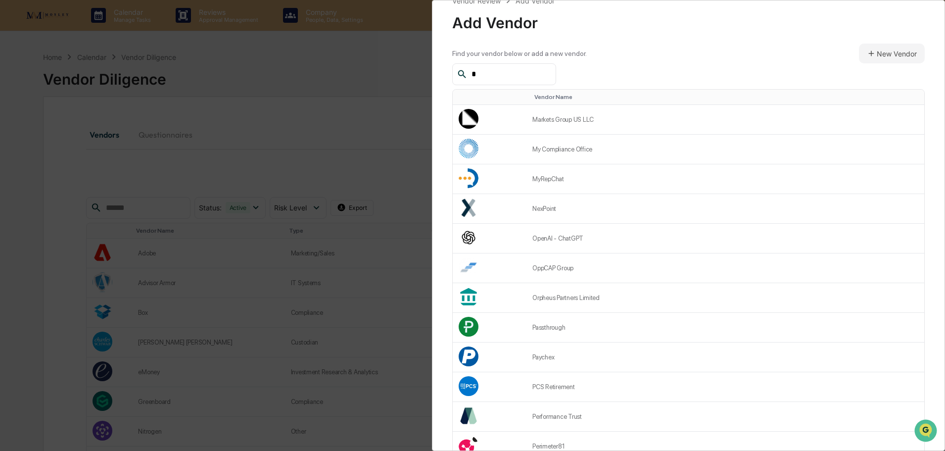
scroll to position [0, 0]
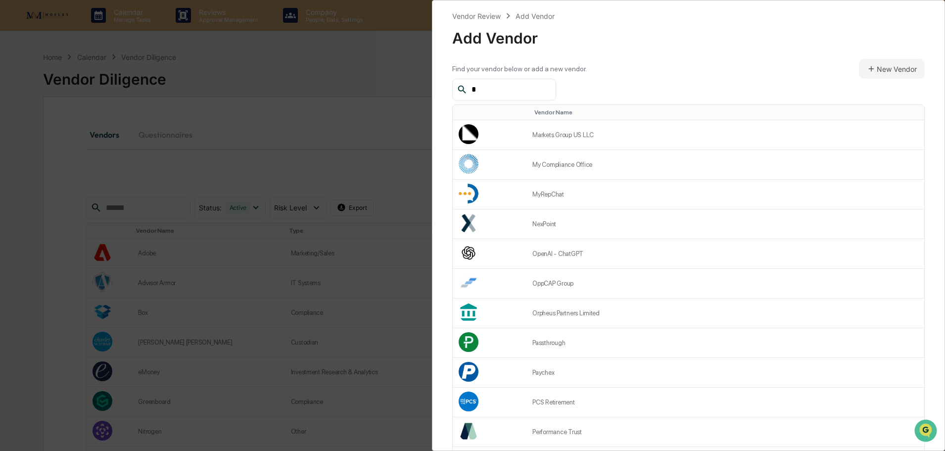
click at [489, 90] on input "*" at bounding box center [510, 89] width 84 height 13
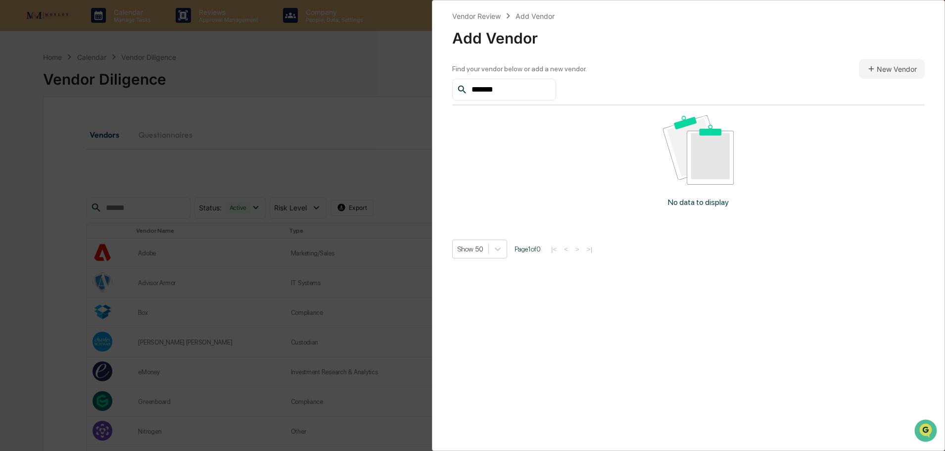
type input "*******"
click at [385, 60] on div "Vendor Review Add Vendor Add Vendor Find your vendor below or add a new vendor.…" at bounding box center [472, 225] width 945 height 451
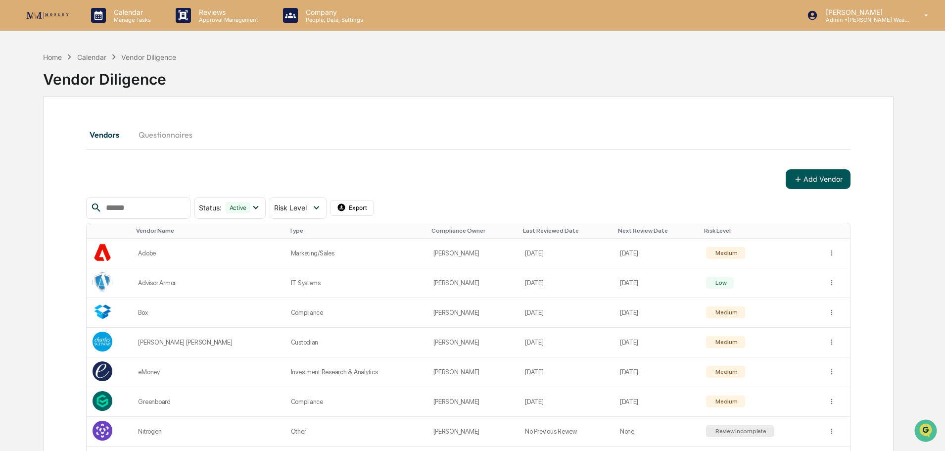
click at [801, 176] on icon at bounding box center [798, 179] width 9 height 9
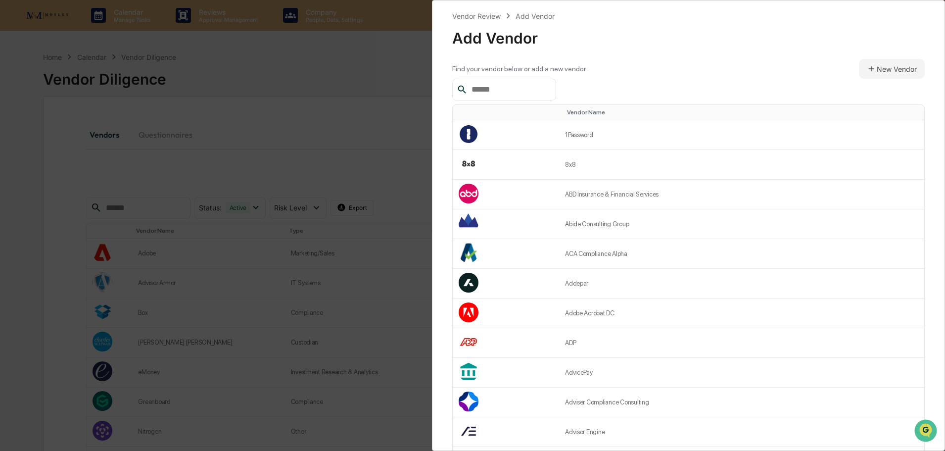
click at [503, 95] on input "text" at bounding box center [510, 89] width 84 height 13
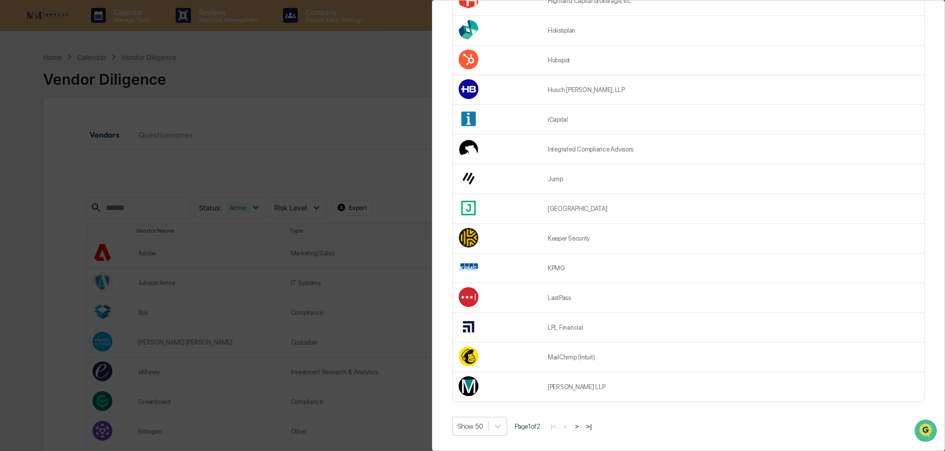
scroll to position [1208, 0]
type input "*"
click at [580, 423] on button ">" at bounding box center [577, 426] width 10 height 8
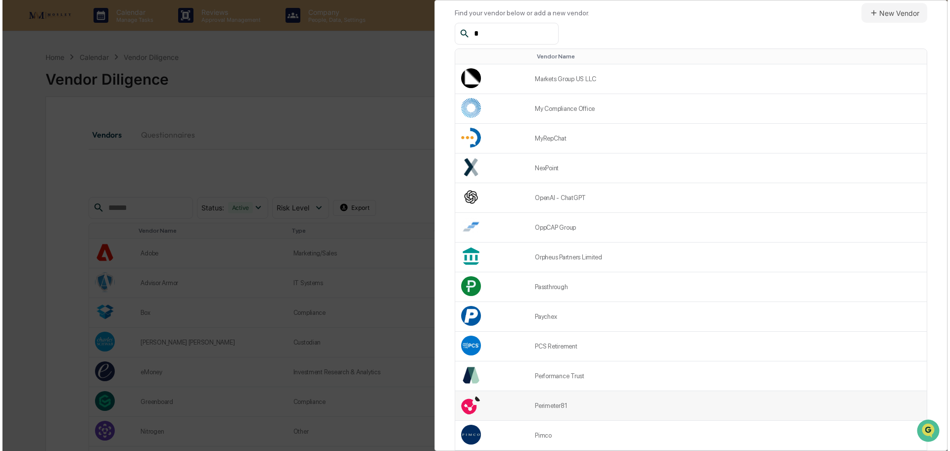
scroll to position [50, 0]
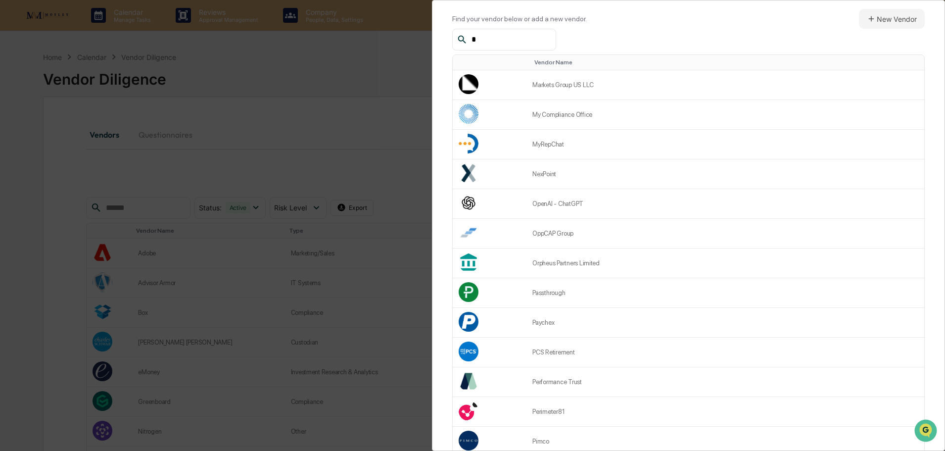
click at [333, 61] on div "Vendor Review Add Vendor Add Vendor Find your vendor below or add a new vendor.…" at bounding box center [472, 225] width 945 height 451
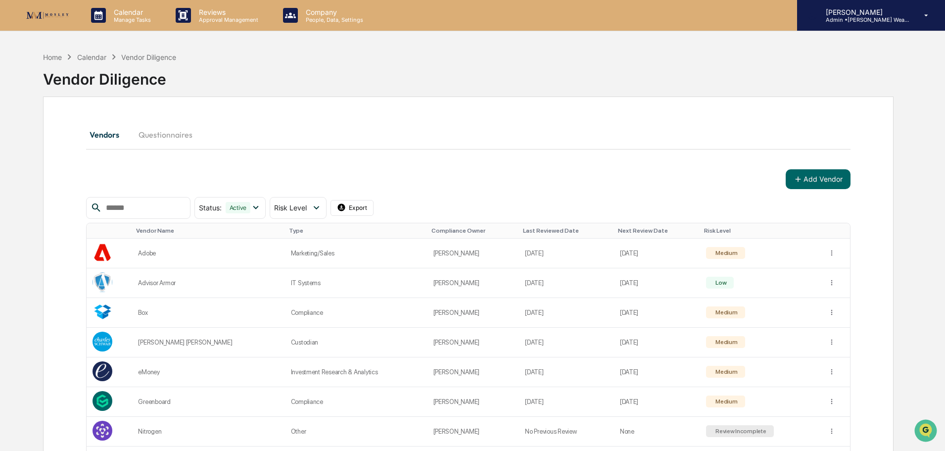
click at [863, 19] on p "Admin • [PERSON_NAME] Wealth" at bounding box center [864, 19] width 92 height 7
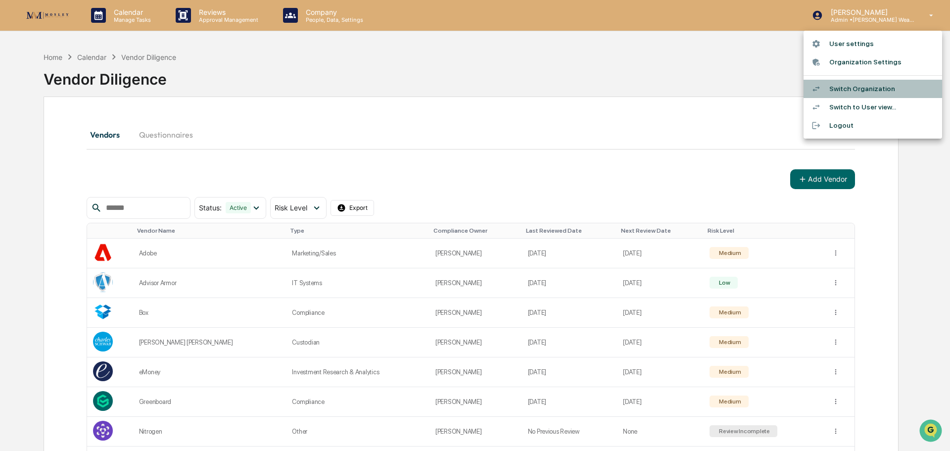
click at [848, 90] on li "Switch Organization" at bounding box center [873, 89] width 139 height 18
